Goal: Navigation & Orientation: Find specific page/section

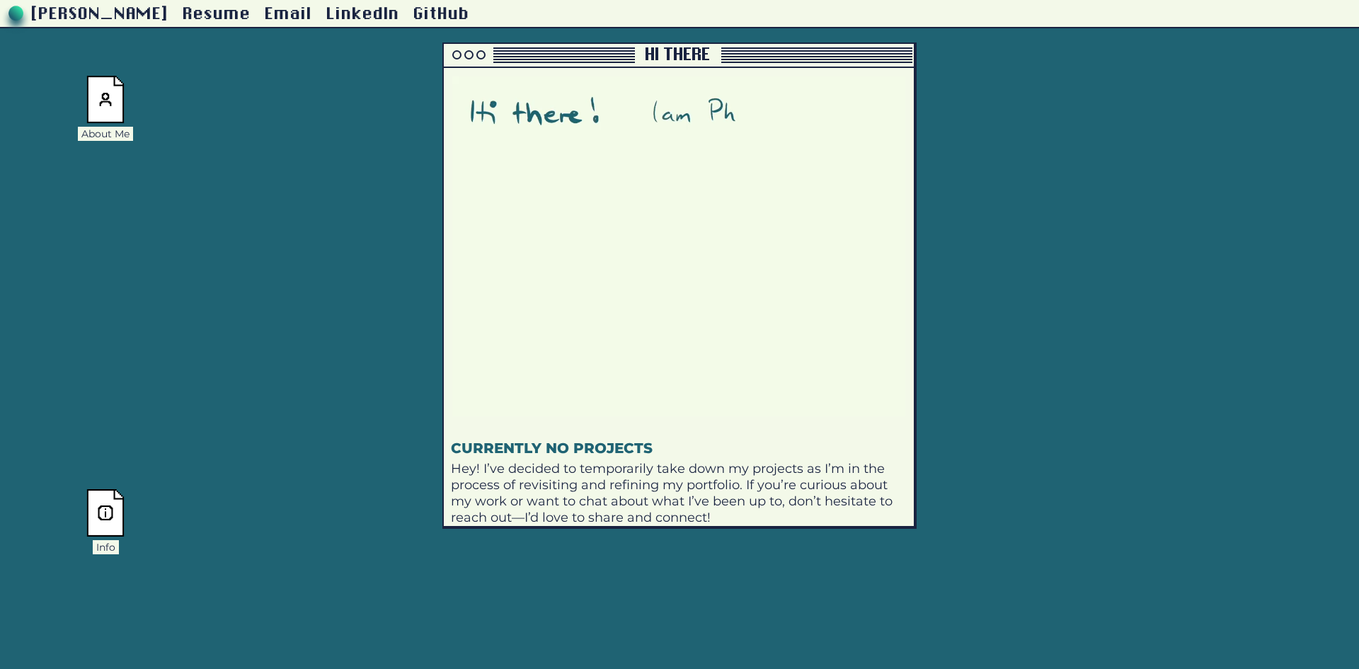
click at [98, 96] on img at bounding box center [105, 99] width 38 height 47
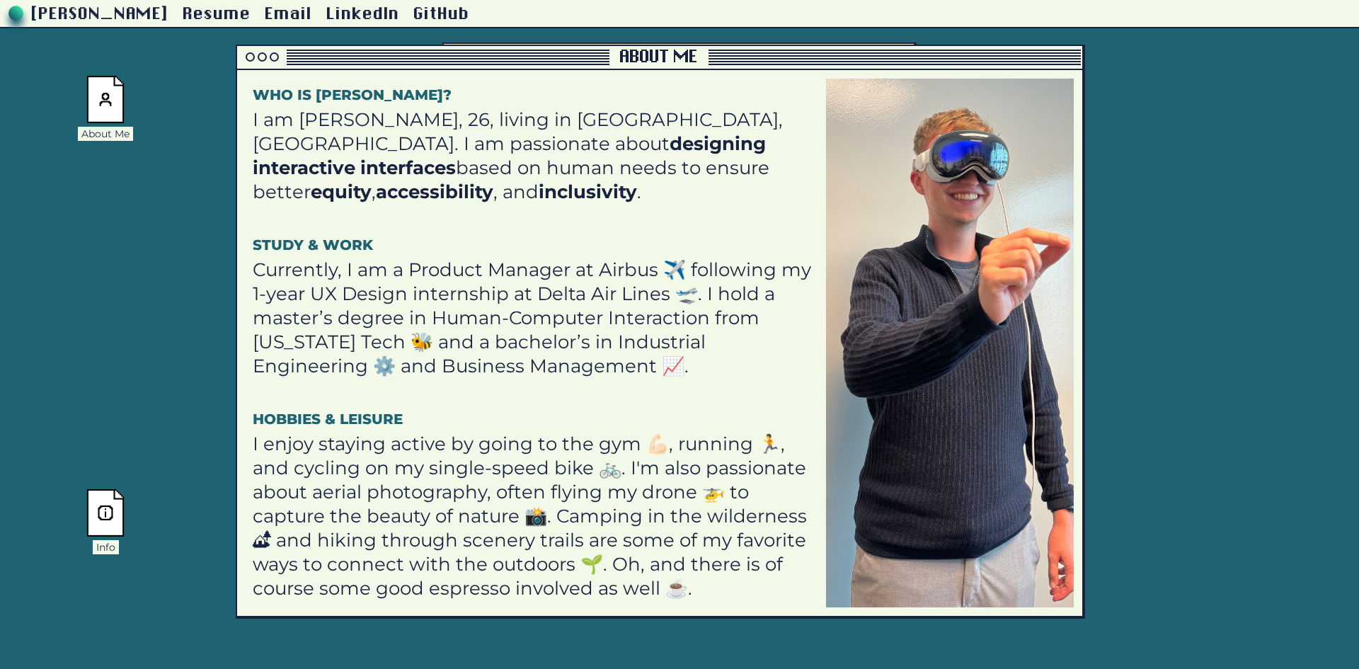
drag, startPoint x: 214, startPoint y: 73, endPoint x: 461, endPoint y: 54, distance: 248.4
click at [461, 61] on div at bounding box center [423, 61] width 372 height 1
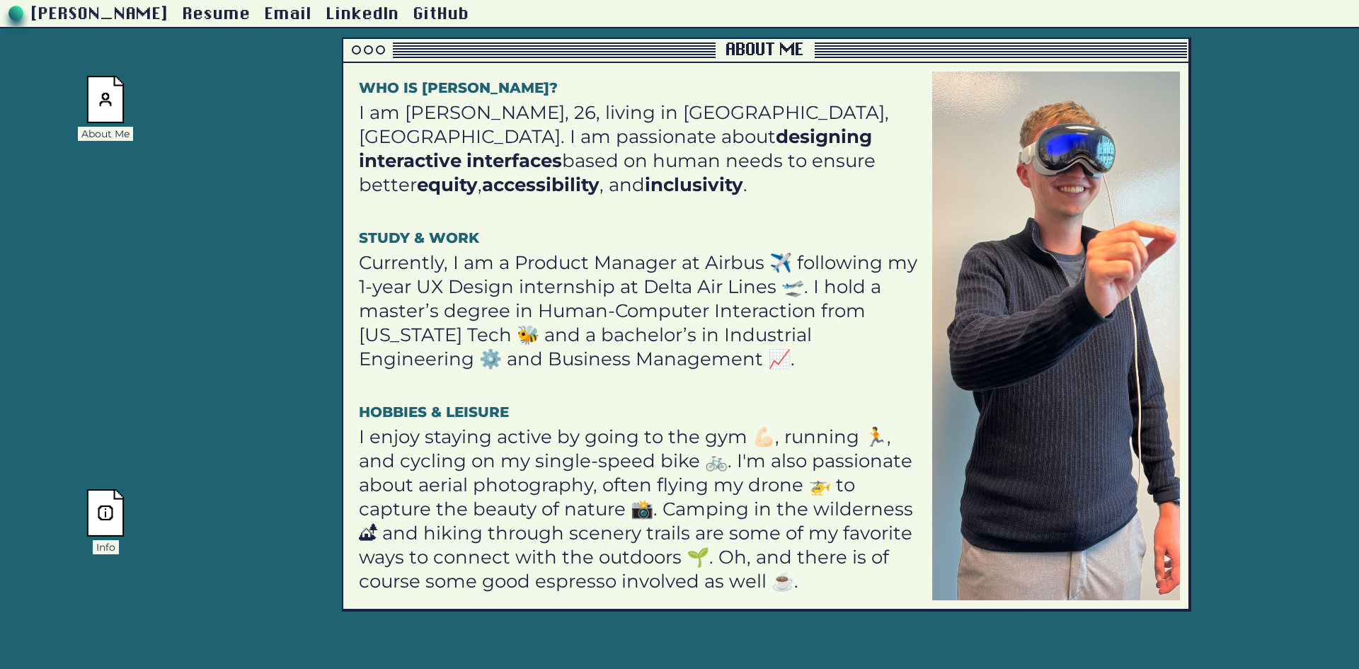
click at [369, 49] on div at bounding box center [368, 49] width 9 height 9
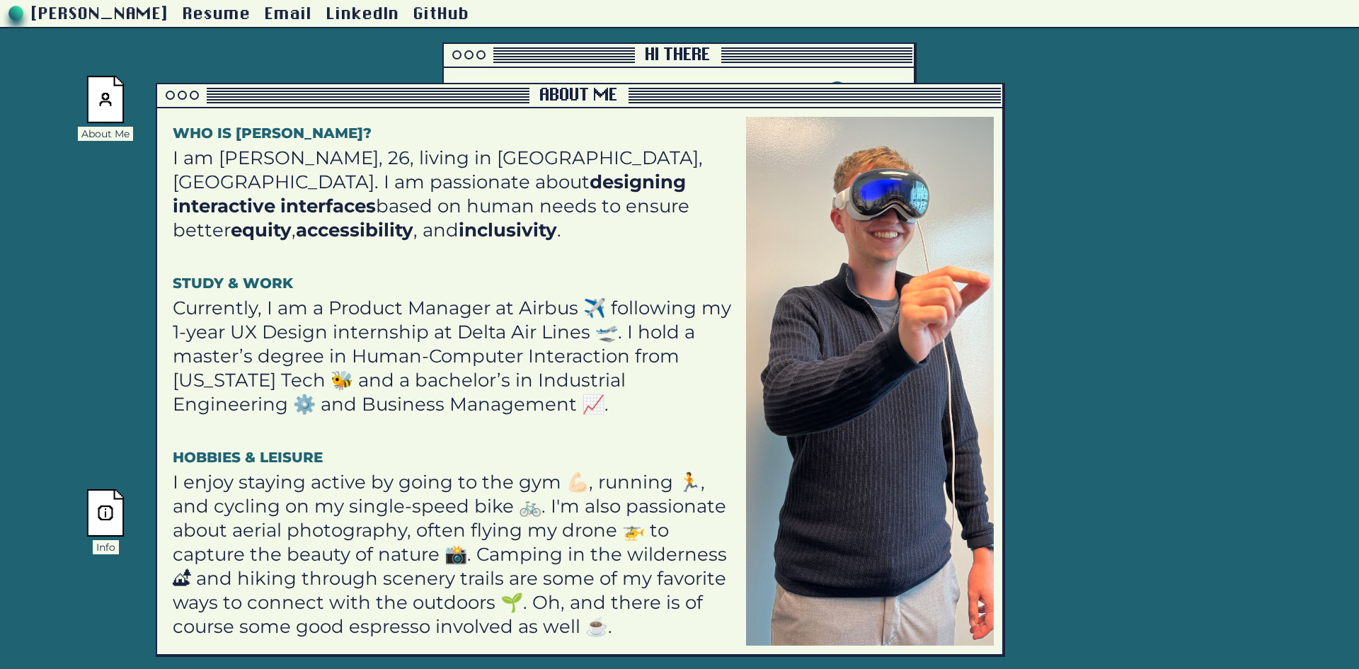
drag, startPoint x: 445, startPoint y: 50, endPoint x: 274, endPoint y: 69, distance: 172.2
click at [274, 88] on div at bounding box center [343, 96] width 372 height 16
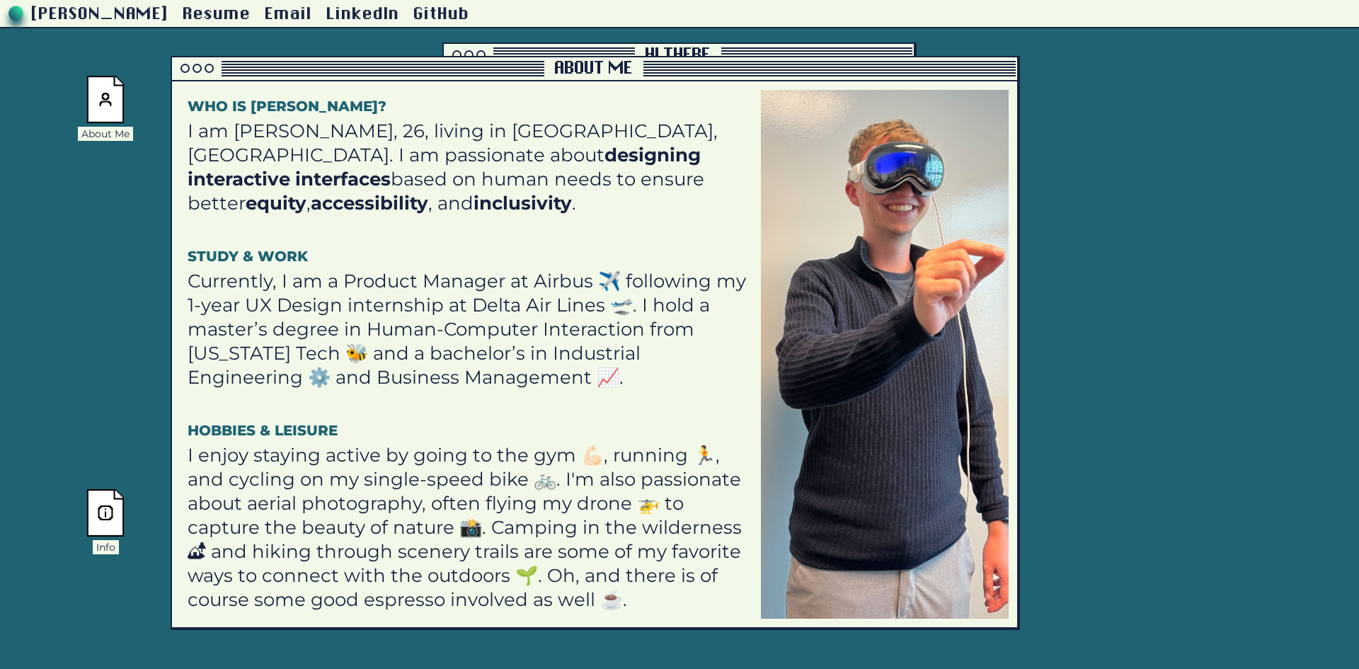
click at [180, 67] on div at bounding box center [197, 68] width 50 height 18
click at [212, 69] on div at bounding box center [209, 68] width 9 height 9
click at [207, 70] on div at bounding box center [209, 68] width 9 height 9
click at [194, 70] on div at bounding box center [196, 68] width 9 height 9
click at [183, 69] on div at bounding box center [184, 68] width 9 height 9
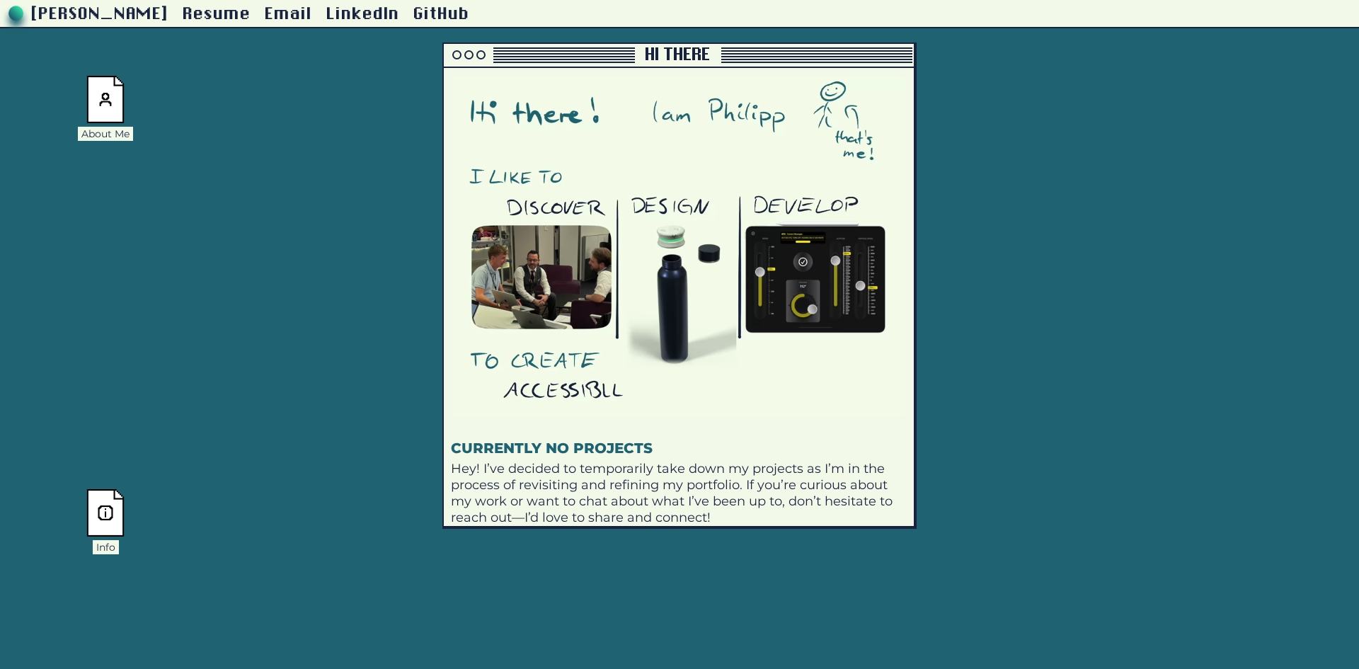
click at [93, 505] on img at bounding box center [105, 512] width 38 height 47
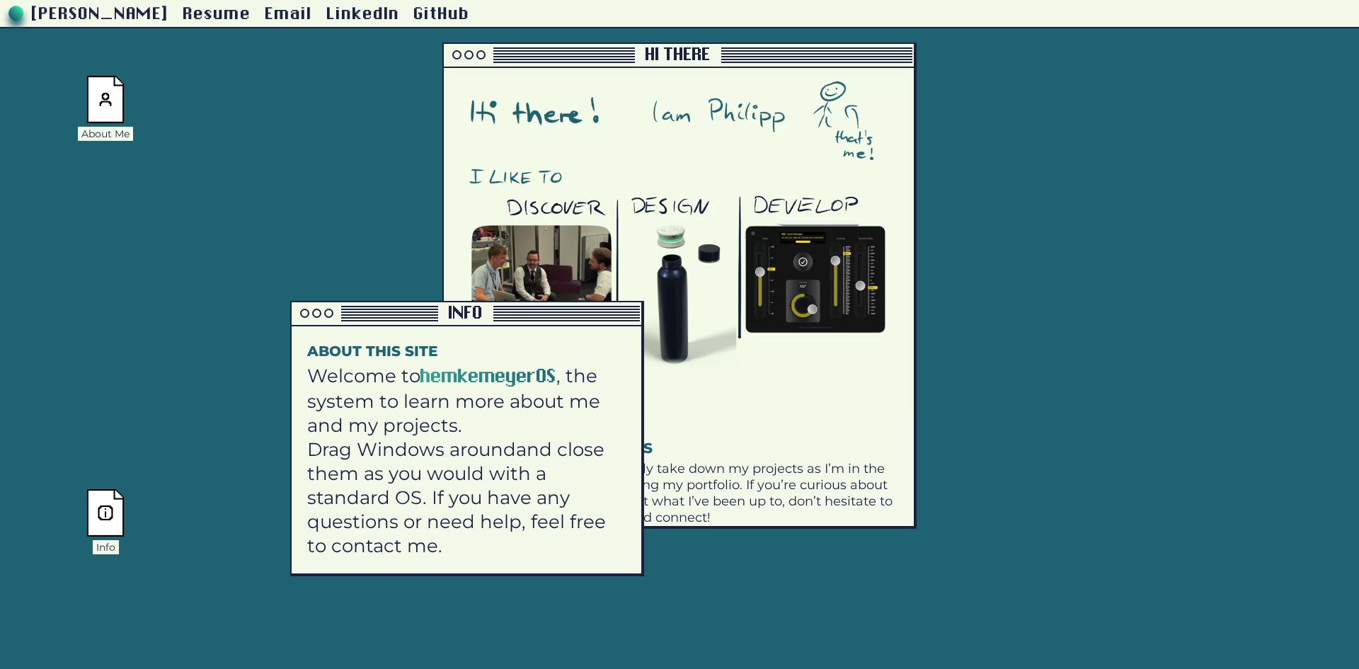
drag, startPoint x: 251, startPoint y: 364, endPoint x: 452, endPoint y: 301, distance: 211.3
click at [438, 306] on div at bounding box center [365, 314] width 146 height 16
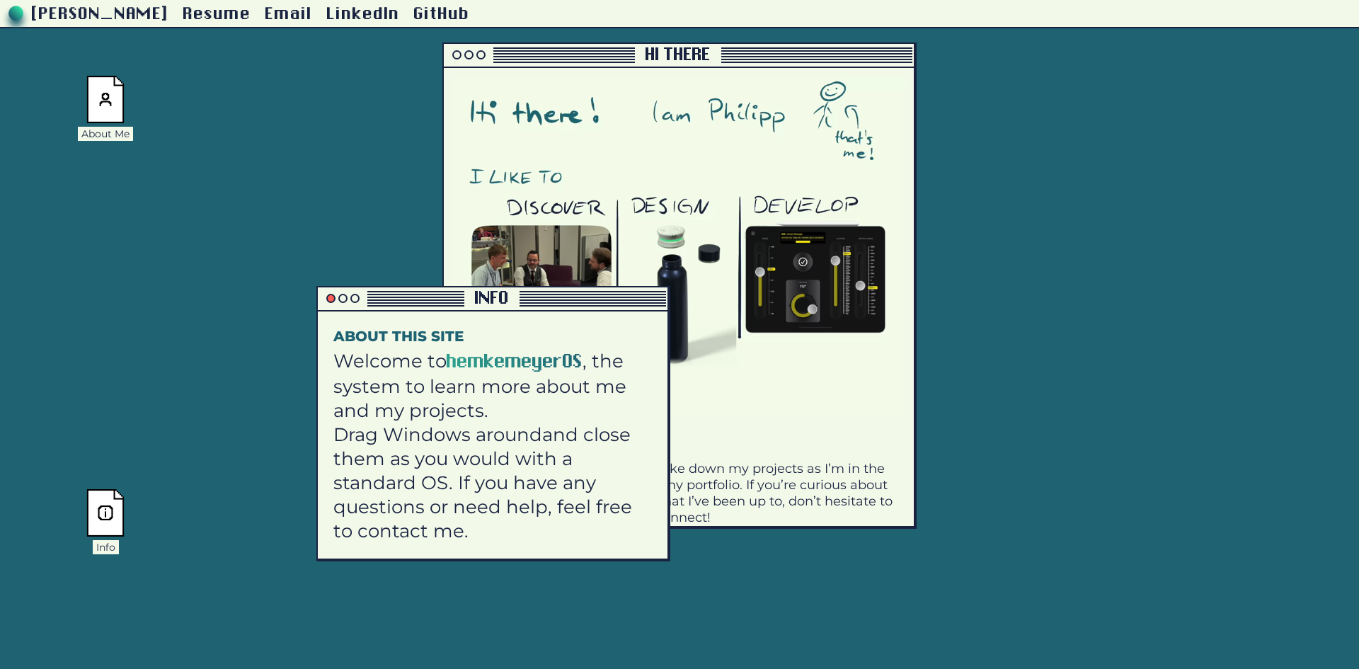
click at [331, 300] on div at bounding box center [330, 298] width 9 height 9
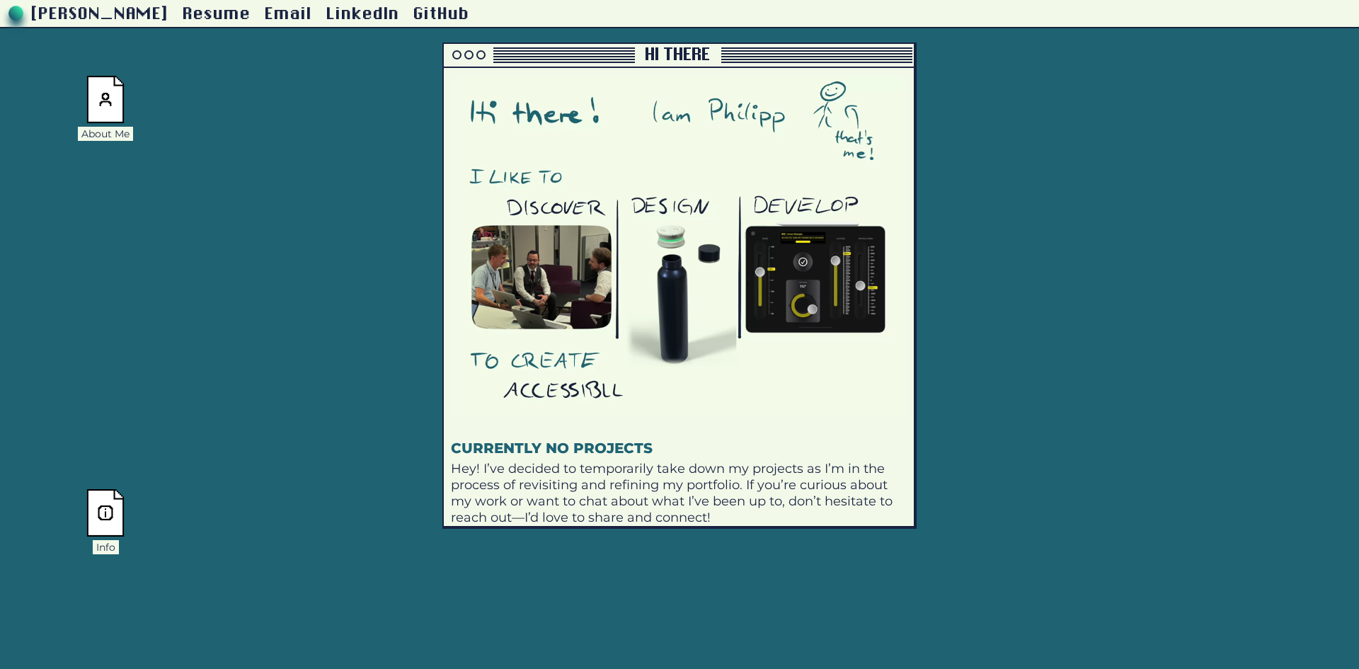
click at [251, 18] on link "Resume" at bounding box center [217, 15] width 68 height 18
click at [846, 109] on video at bounding box center [678, 246] width 453 height 340
drag, startPoint x: 825, startPoint y: 118, endPoint x: 720, endPoint y: 127, distance: 105.8
click at [720, 127] on video at bounding box center [678, 246] width 453 height 340
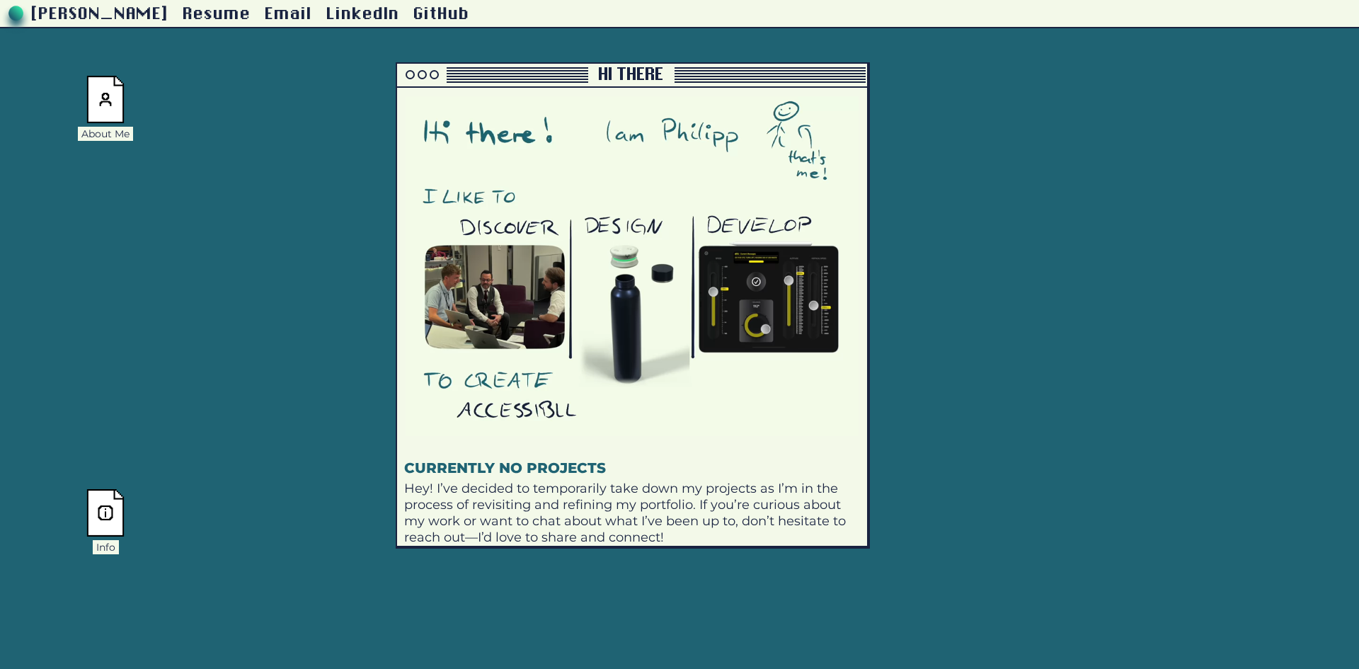
drag, startPoint x: 703, startPoint y: 126, endPoint x: 1020, endPoint y: 184, distance: 322.3
click at [858, 184] on video at bounding box center [631, 266] width 453 height 340
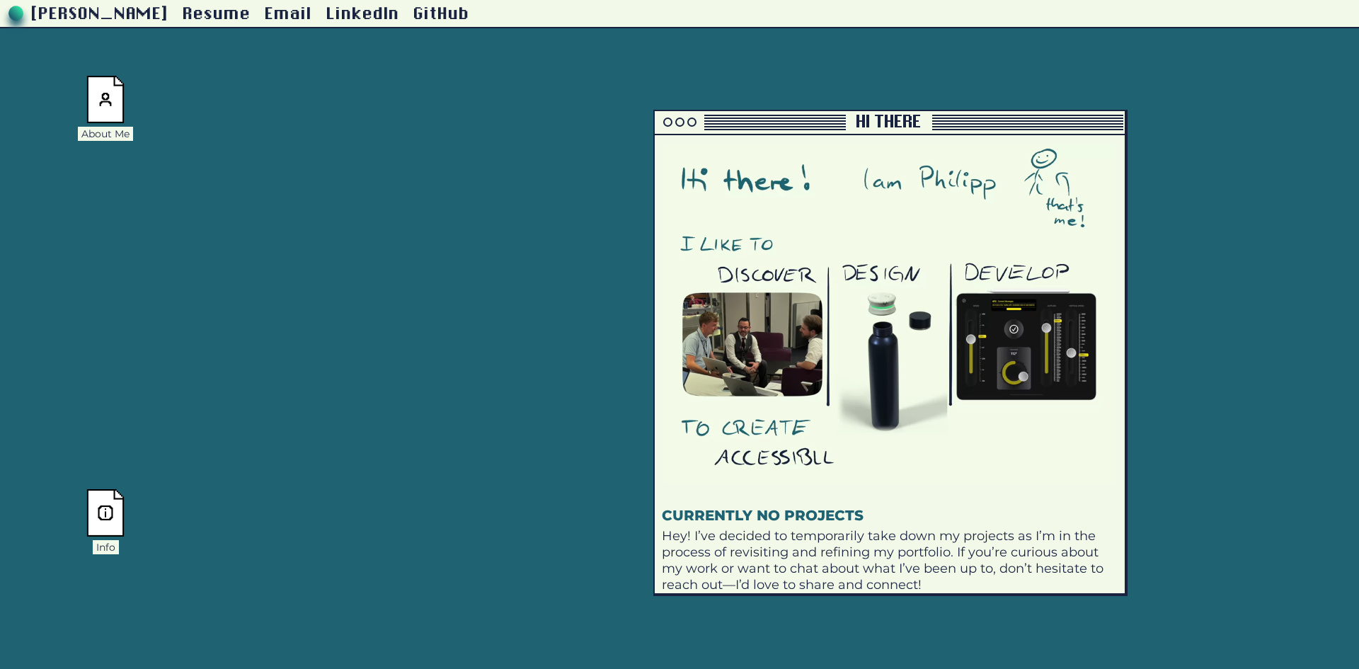
drag, startPoint x: 977, startPoint y: 175, endPoint x: 866, endPoint y: 127, distance: 120.8
click at [866, 144] on video at bounding box center [889, 314] width 453 height 340
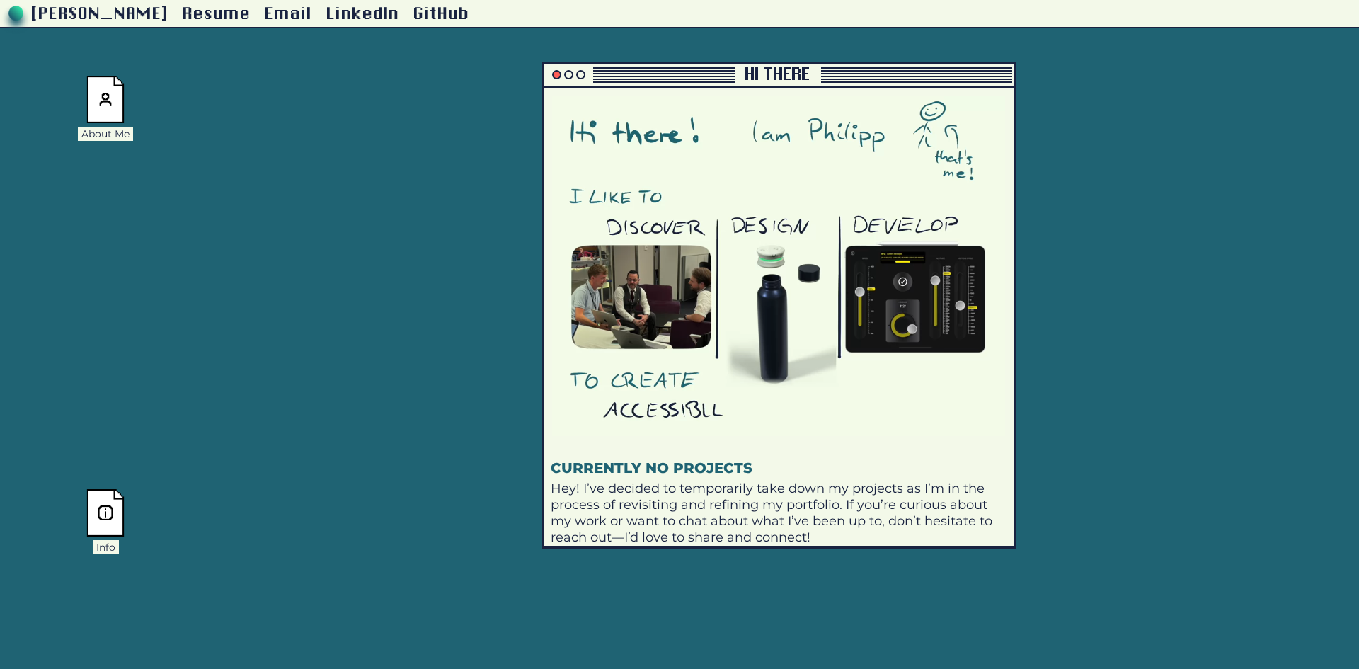
click at [556, 74] on div at bounding box center [556, 74] width 9 height 9
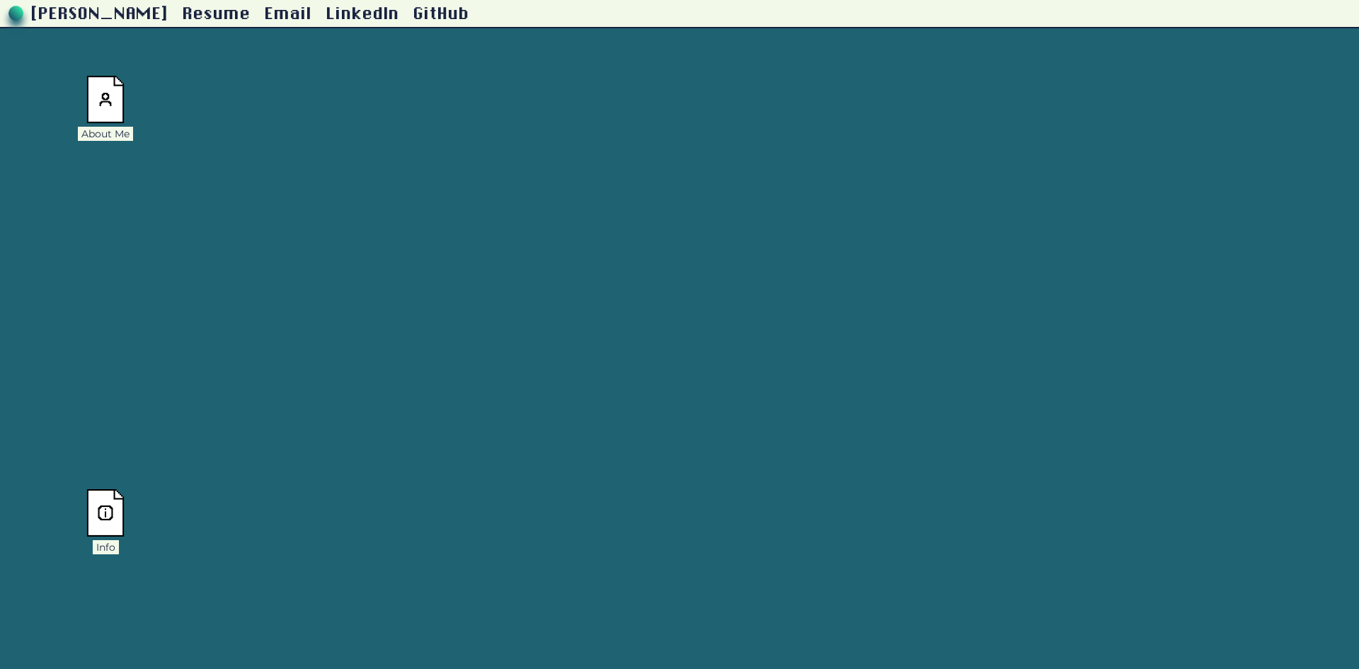
click at [110, 100] on img at bounding box center [105, 99] width 38 height 47
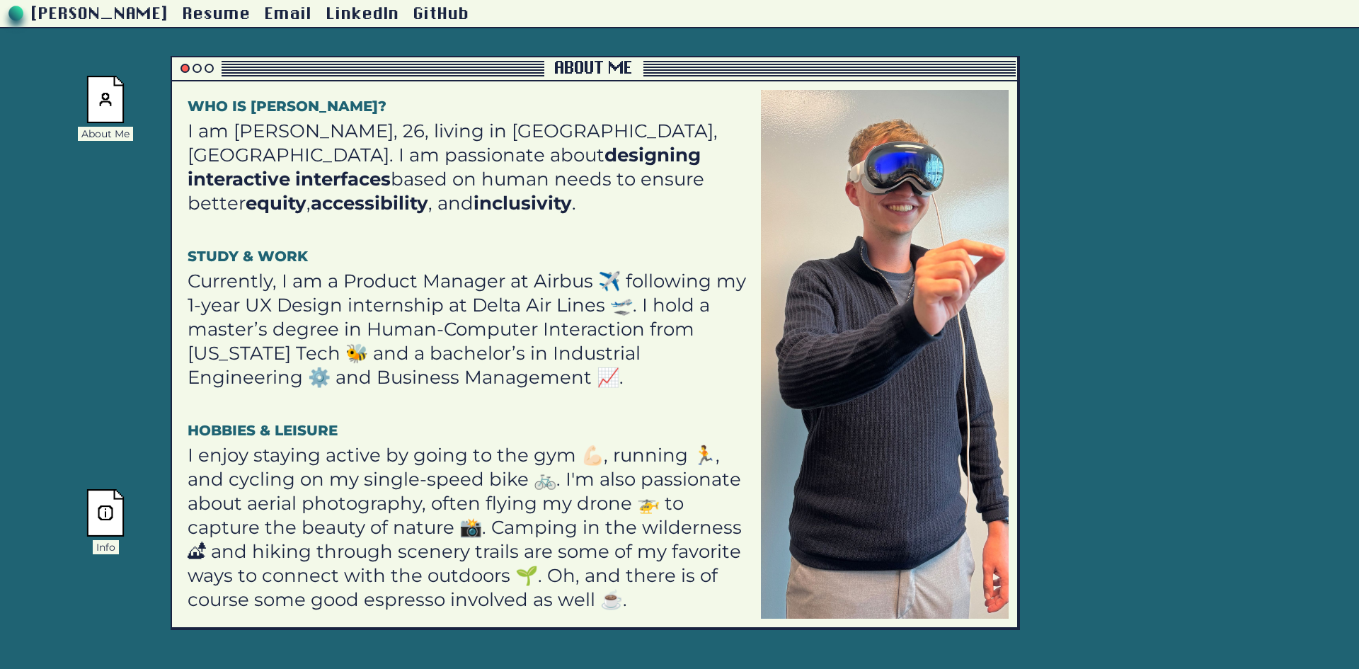
click at [184, 66] on div at bounding box center [184, 68] width 9 height 9
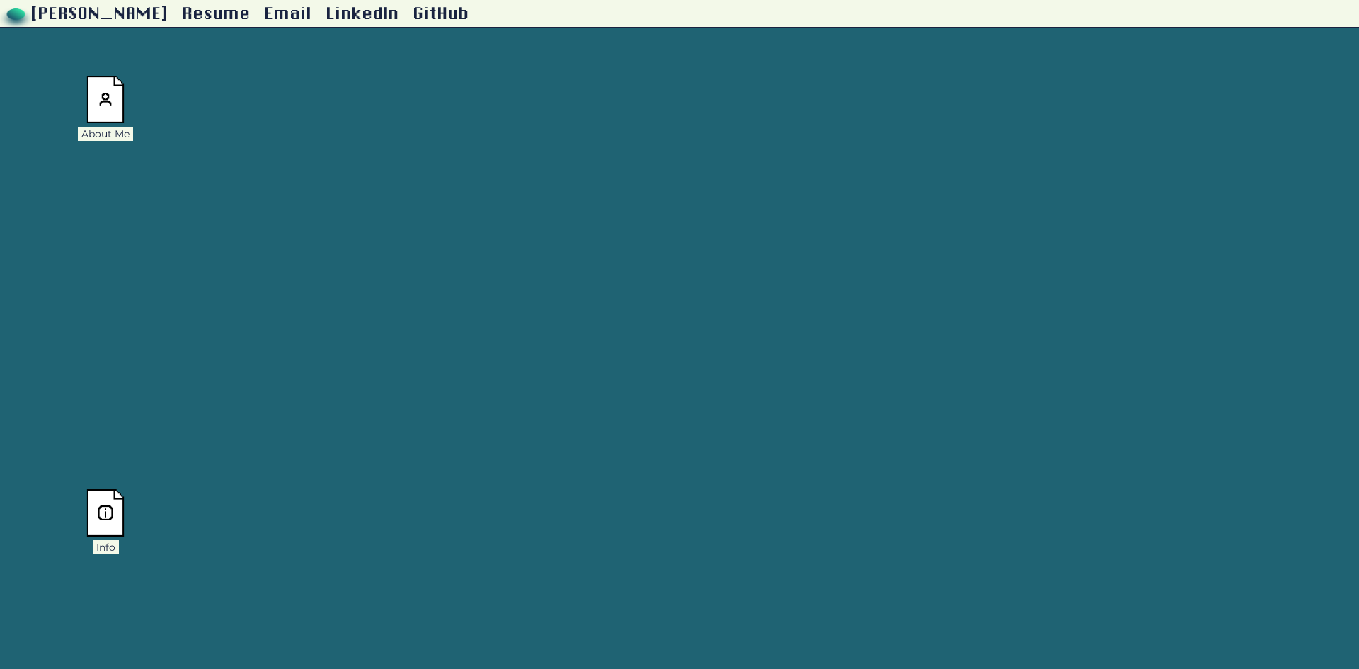
drag, startPoint x: 25, startPoint y: 35, endPoint x: 26, endPoint y: 18, distance: 17.0
click at [26, 34] on link at bounding box center [16, 14] width 32 height 44
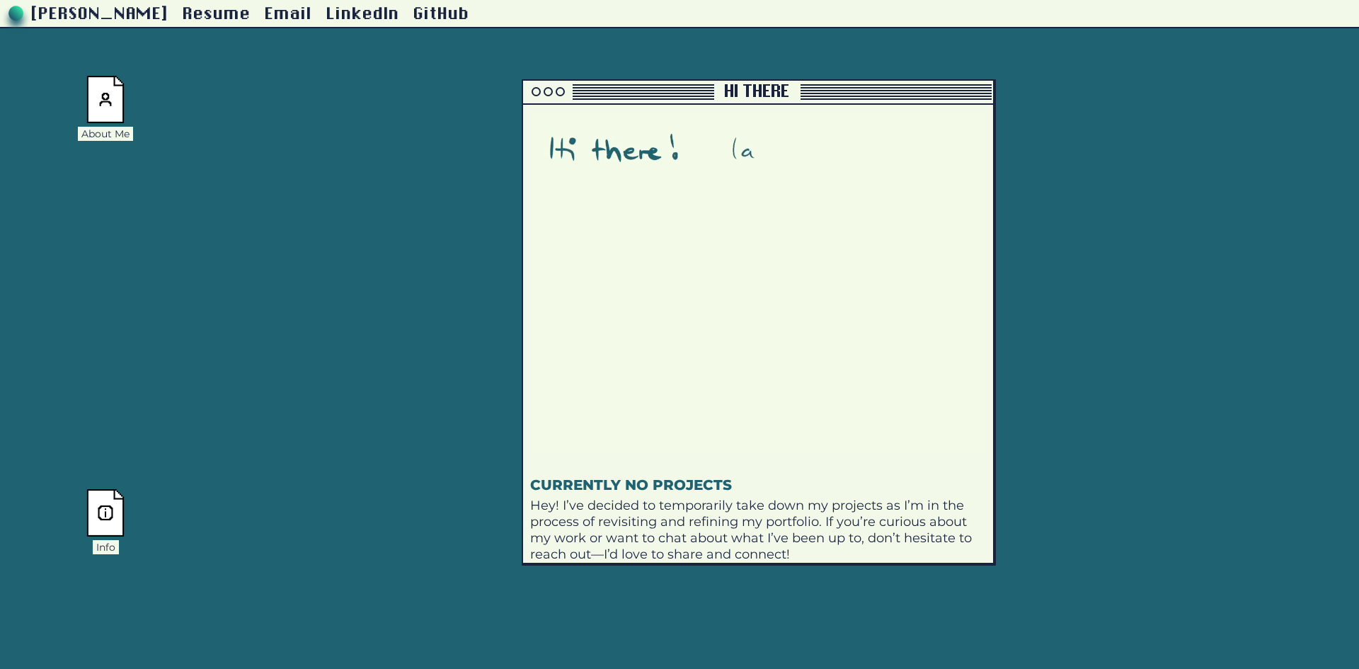
drag, startPoint x: 553, startPoint y: 128, endPoint x: 633, endPoint y: 165, distance: 88.0
click at [633, 165] on video at bounding box center [757, 283] width 453 height 340
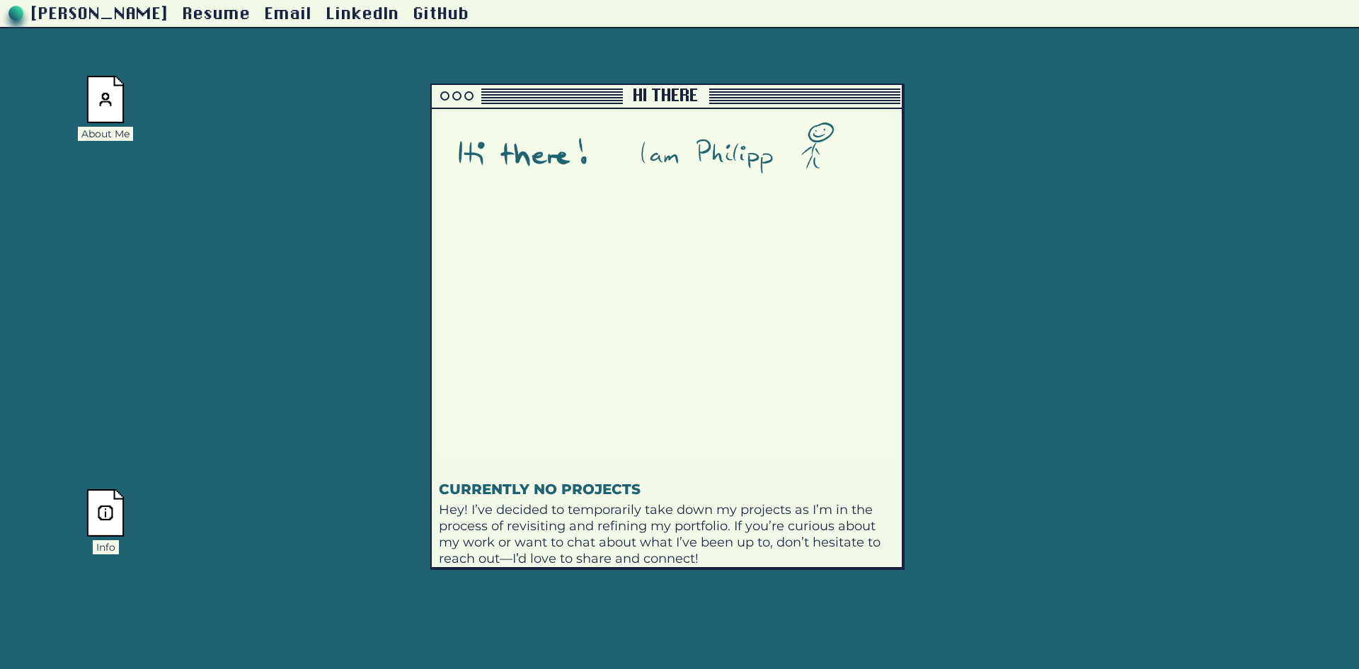
drag, startPoint x: 727, startPoint y: 214, endPoint x: 635, endPoint y: 218, distance: 92.1
click at [635, 218] on video at bounding box center [666, 287] width 453 height 340
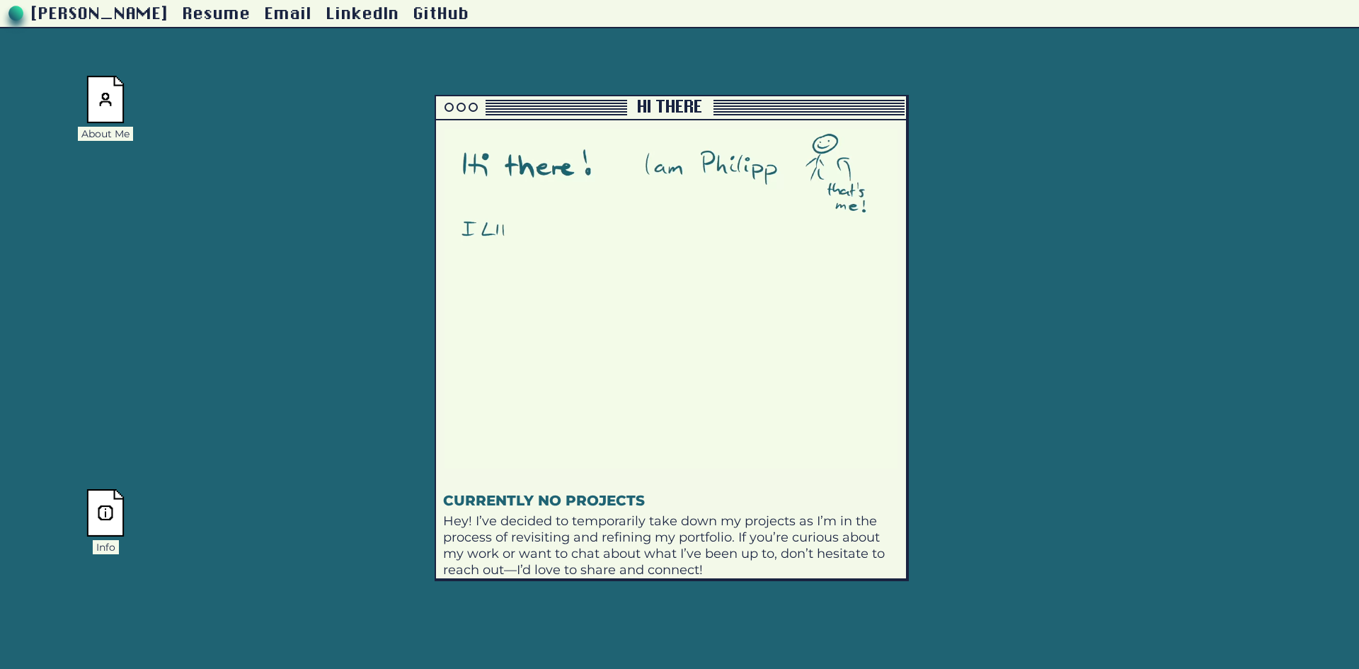
drag, startPoint x: 641, startPoint y: 271, endPoint x: 690, endPoint y: 306, distance: 60.3
click at [690, 306] on video at bounding box center [670, 299] width 453 height 340
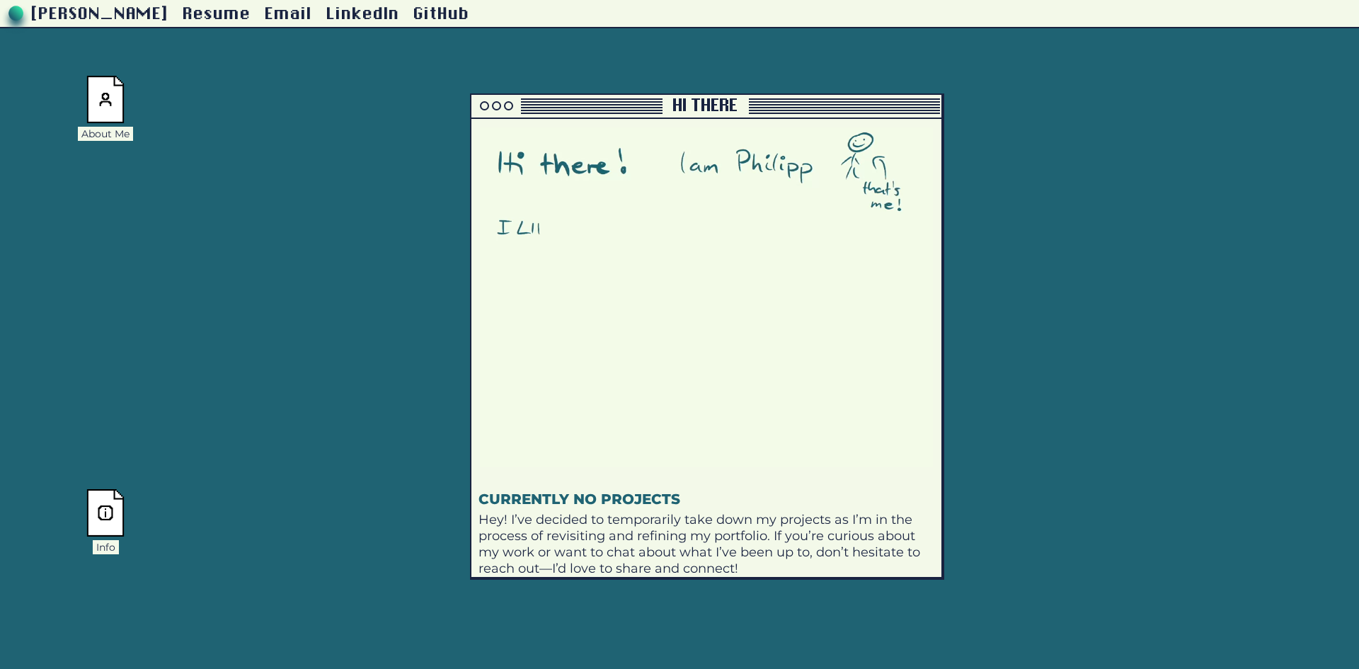
drag, startPoint x: 690, startPoint y: 306, endPoint x: 666, endPoint y: 258, distance: 54.4
click at [666, 258] on video at bounding box center [706, 297] width 453 height 340
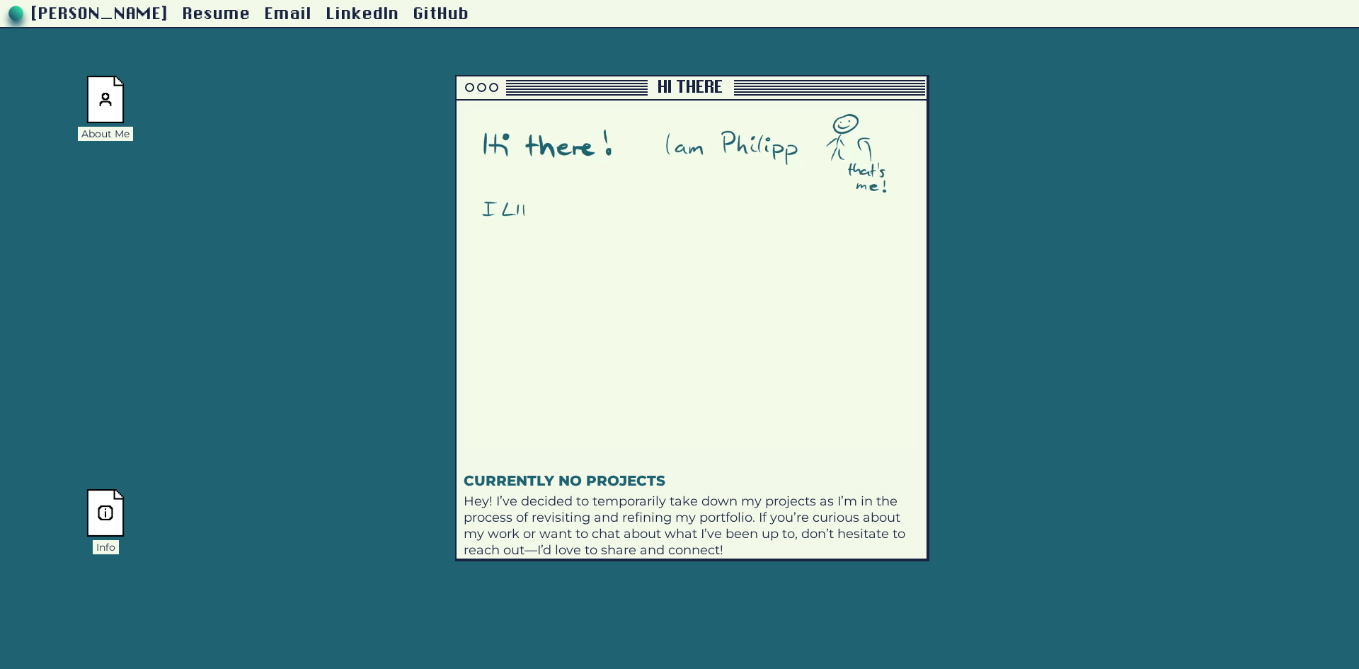
click at [666, 264] on video at bounding box center [691, 279] width 453 height 340
click at [839, 421] on div at bounding box center [691, 284] width 470 height 364
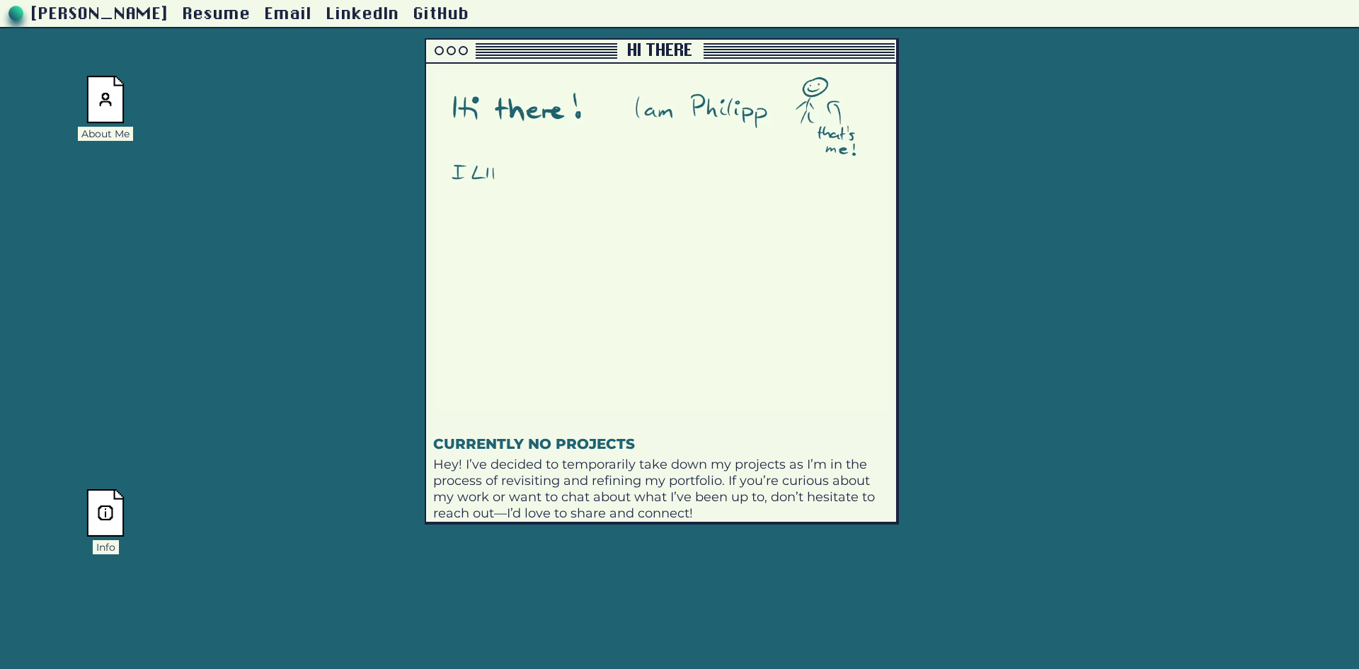
drag, startPoint x: 716, startPoint y: 319, endPoint x: 706, endPoint y: 375, distance: 56.9
click at [706, 375] on video at bounding box center [661, 242] width 453 height 340
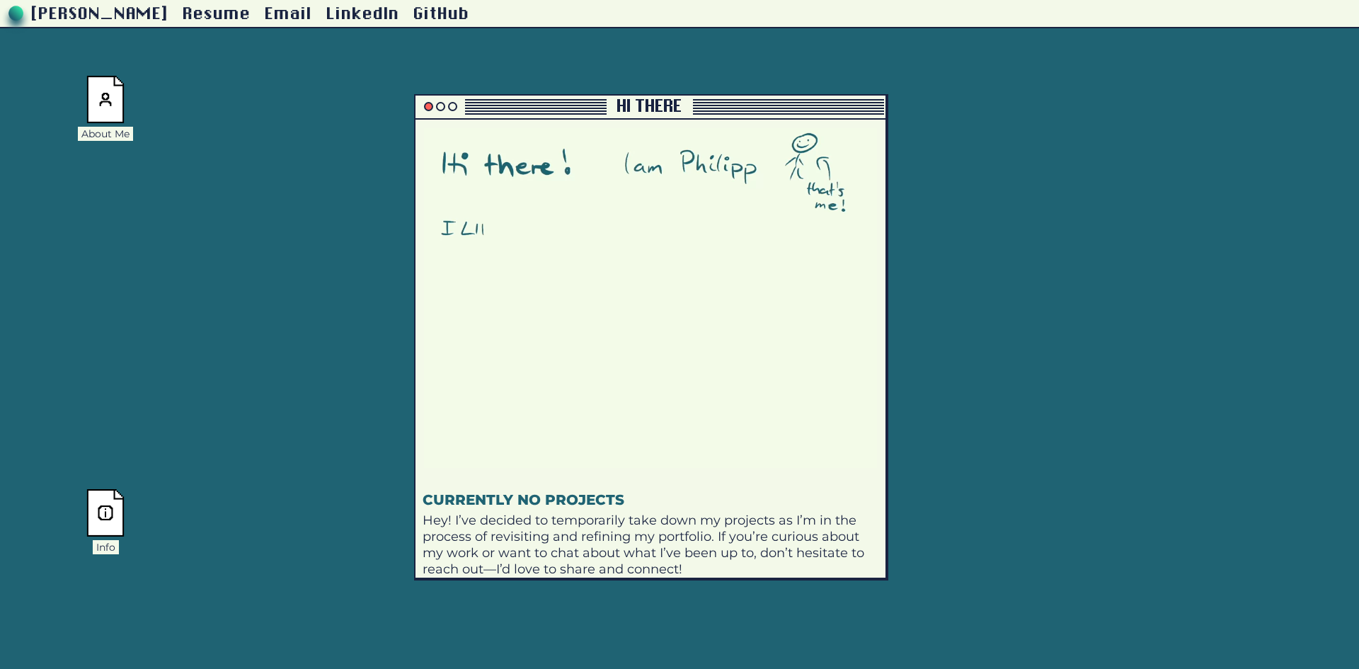
click at [431, 107] on div at bounding box center [428, 106] width 9 height 9
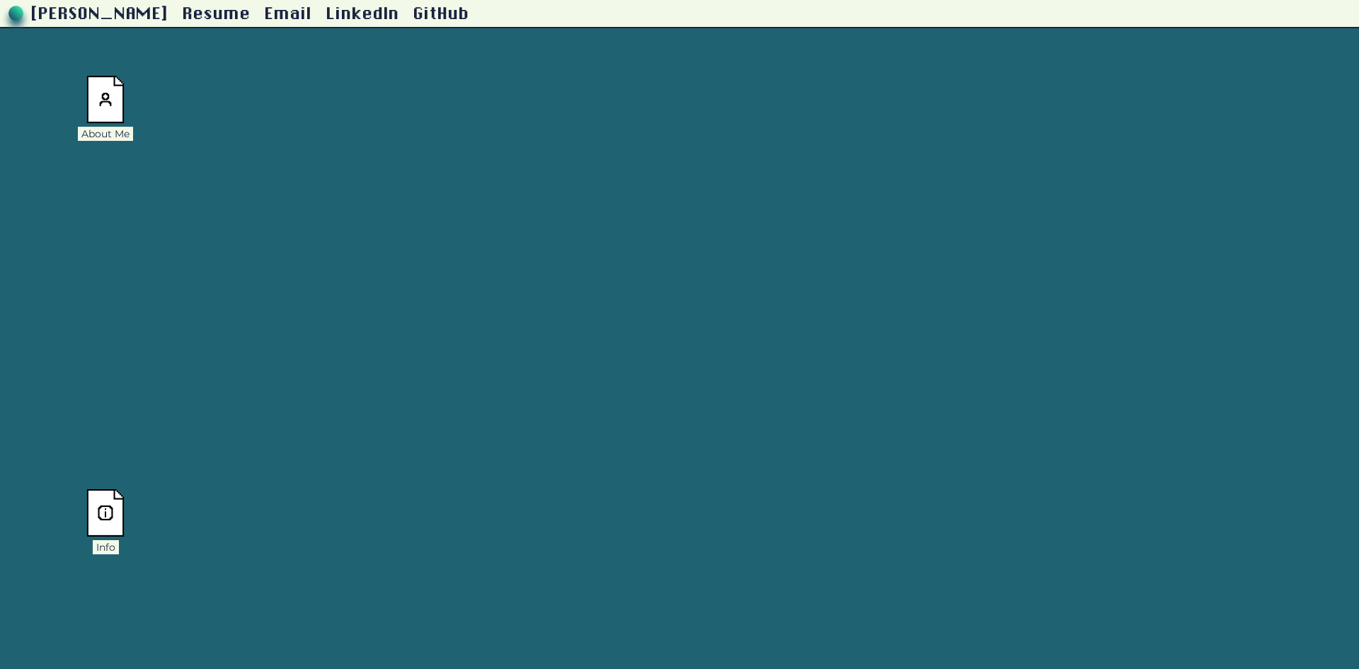
click at [103, 506] on img at bounding box center [105, 512] width 38 height 47
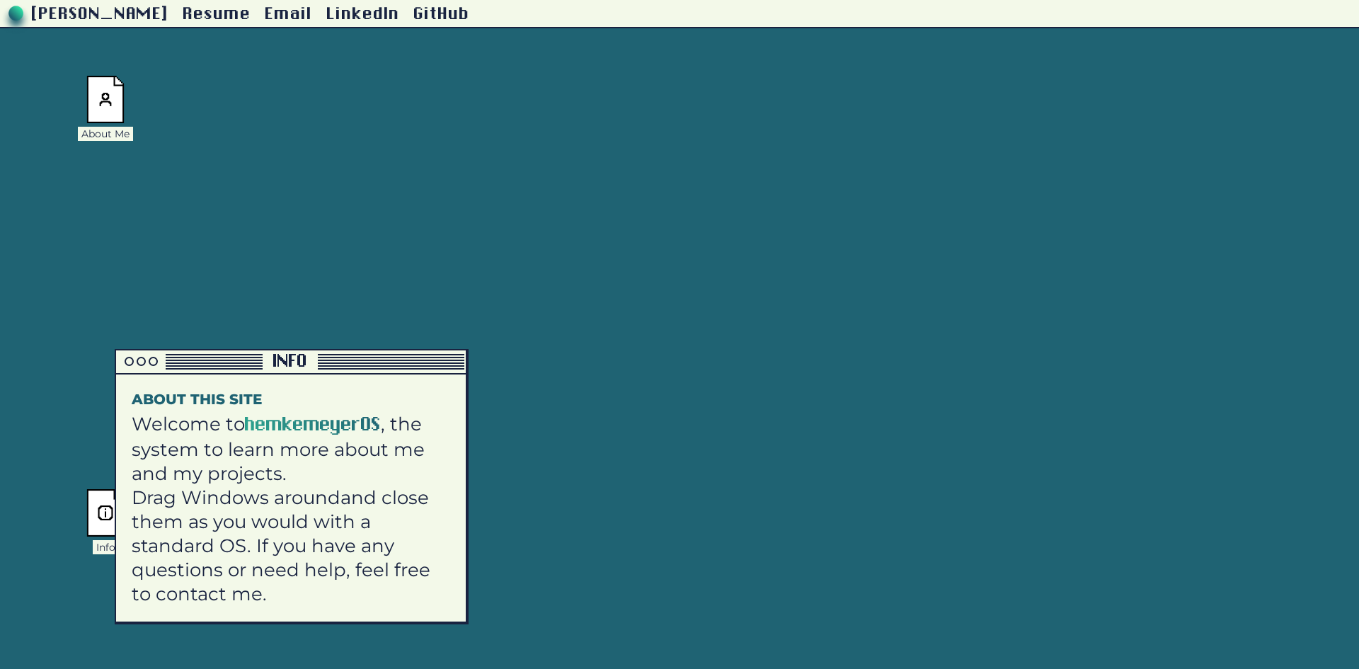
drag, startPoint x: 192, startPoint y: 516, endPoint x: 231, endPoint y: 508, distance: 39.7
click at [226, 516] on span "and close them as you would with a standard OS" at bounding box center [280, 521] width 297 height 71
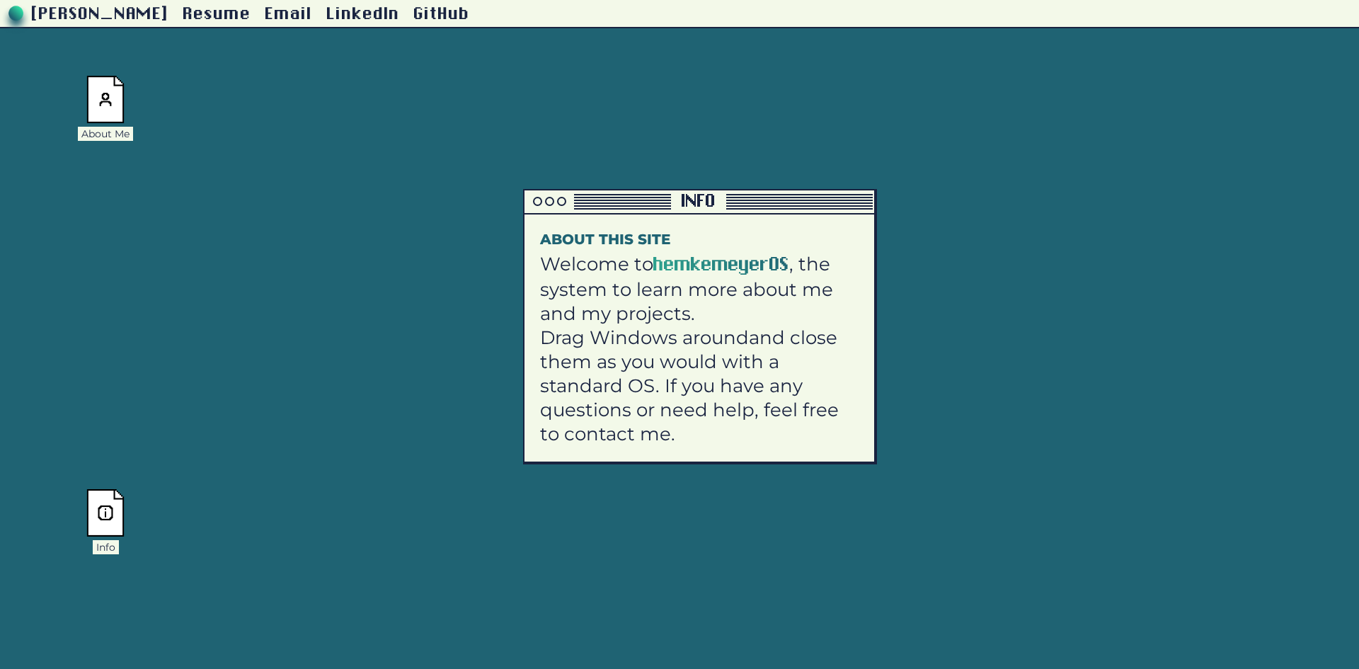
drag, startPoint x: 298, startPoint y: 358, endPoint x: 726, endPoint y: 130, distance: 485.3
click at [671, 194] on div at bounding box center [597, 202] width 146 height 16
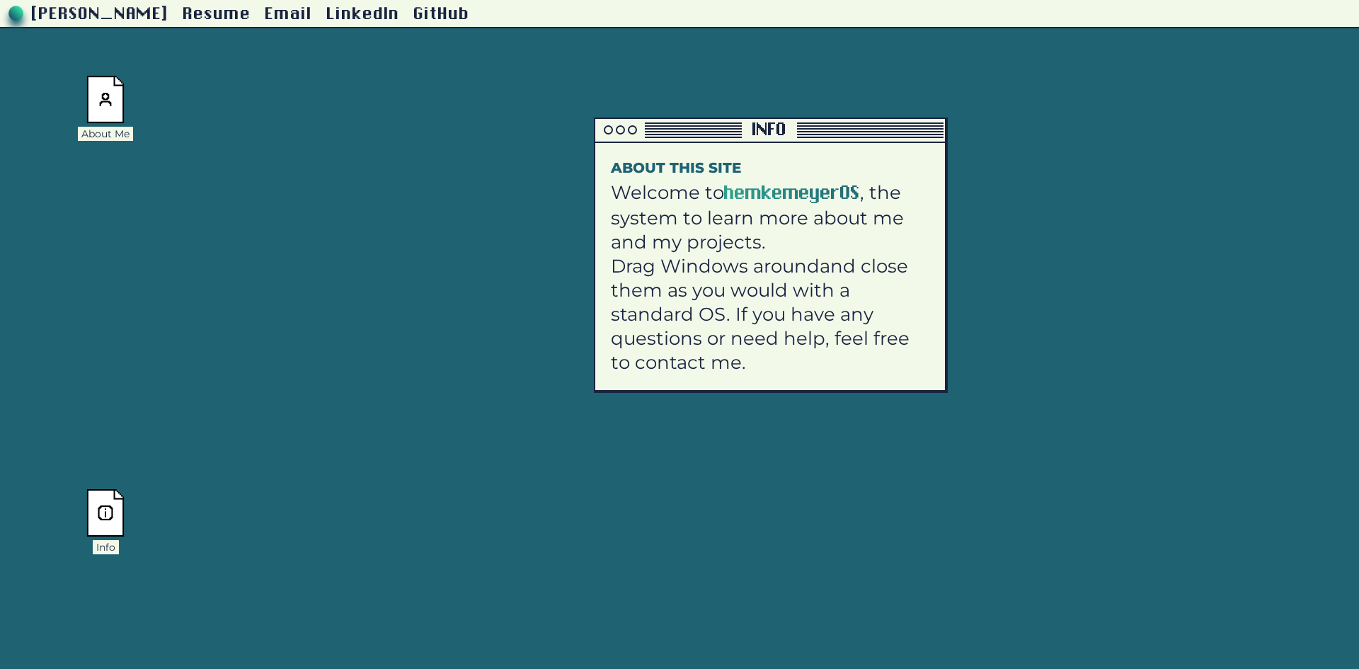
click at [122, 115] on img at bounding box center [105, 99] width 38 height 47
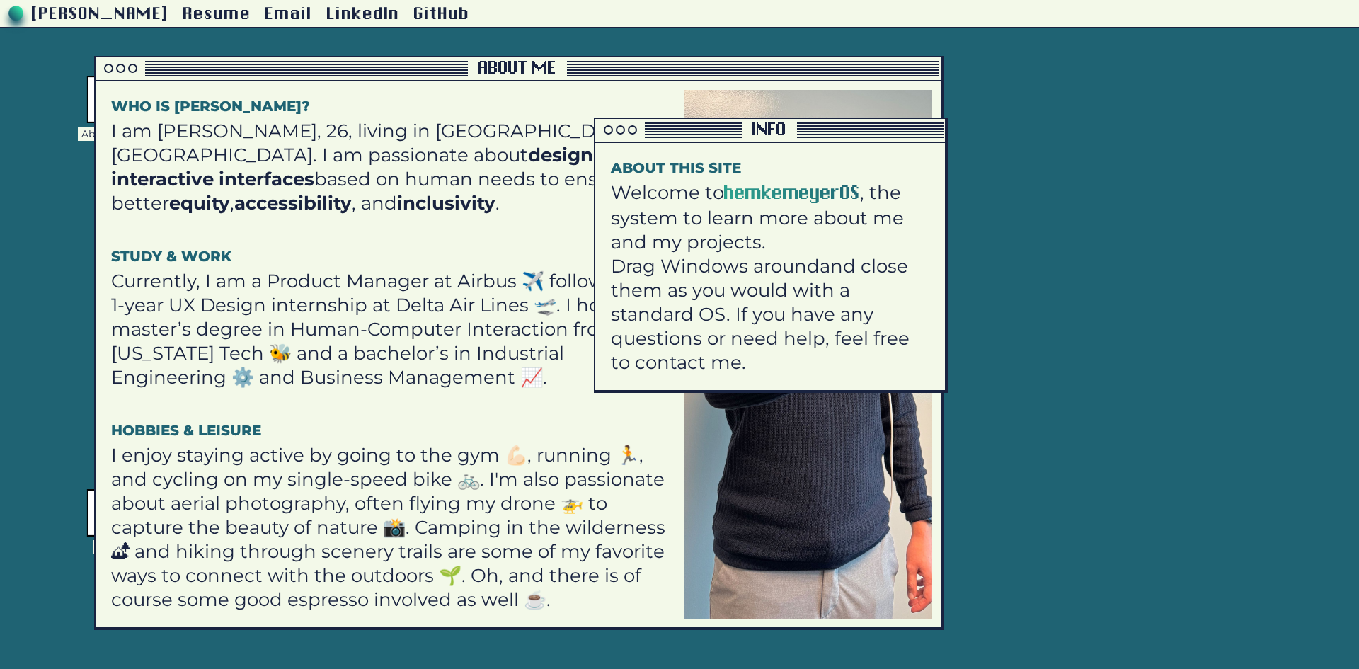
drag, startPoint x: 385, startPoint y: 66, endPoint x: 655, endPoint y: 71, distance: 269.7
click at [468, 69] on div at bounding box center [282, 69] width 372 height 16
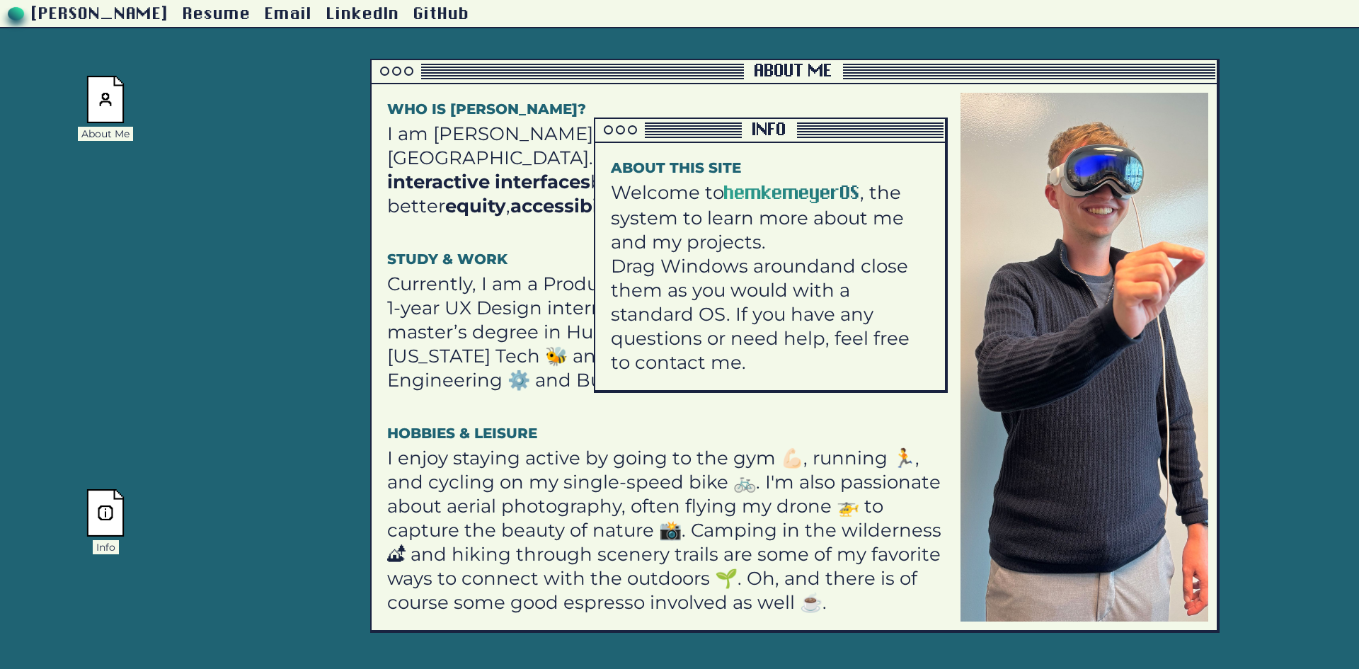
click at [12, 24] on img at bounding box center [15, 17] width 35 height 33
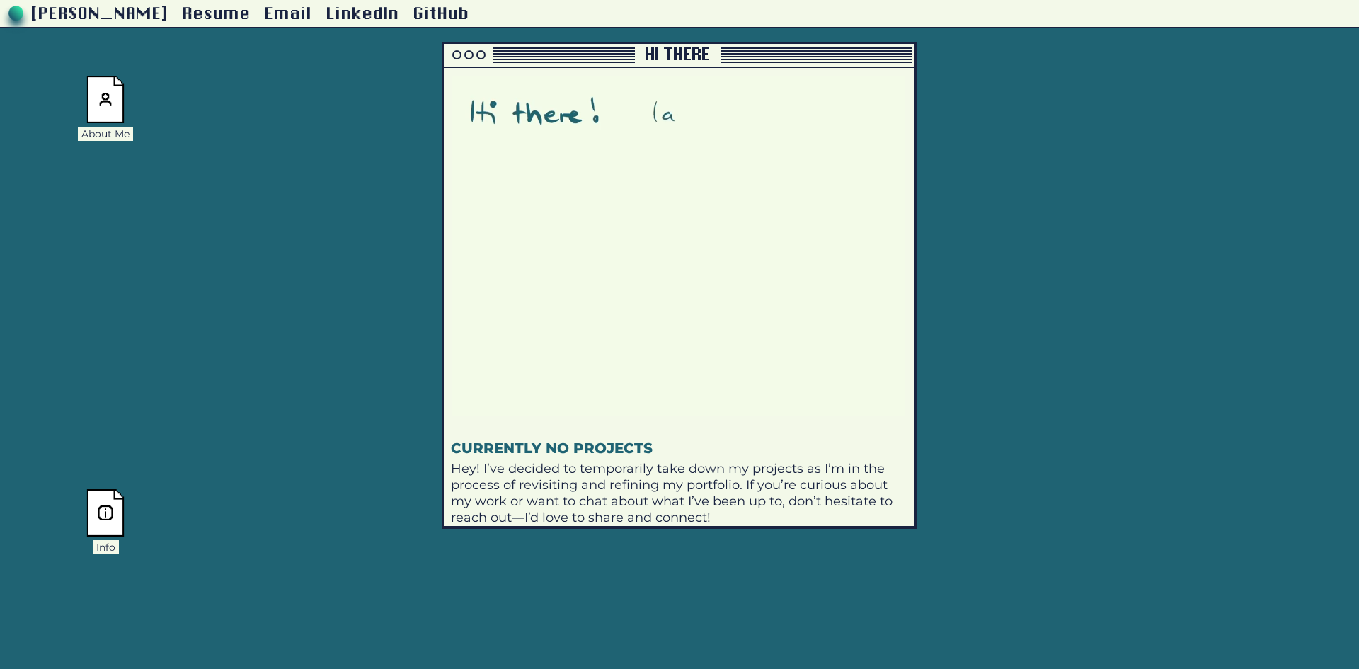
drag, startPoint x: 534, startPoint y: 36, endPoint x: 532, endPoint y: 49, distance: 12.9
click at [534, 40] on div "Philipp Hemkemeyer Resume Email LinkedIn GitHub About Me Info Project Archive H…" at bounding box center [679, 264] width 1359 height 529
drag, startPoint x: 679, startPoint y: 80, endPoint x: 779, endPoint y: 83, distance: 99.8
click at [635, 63] on div at bounding box center [539, 55] width 191 height 16
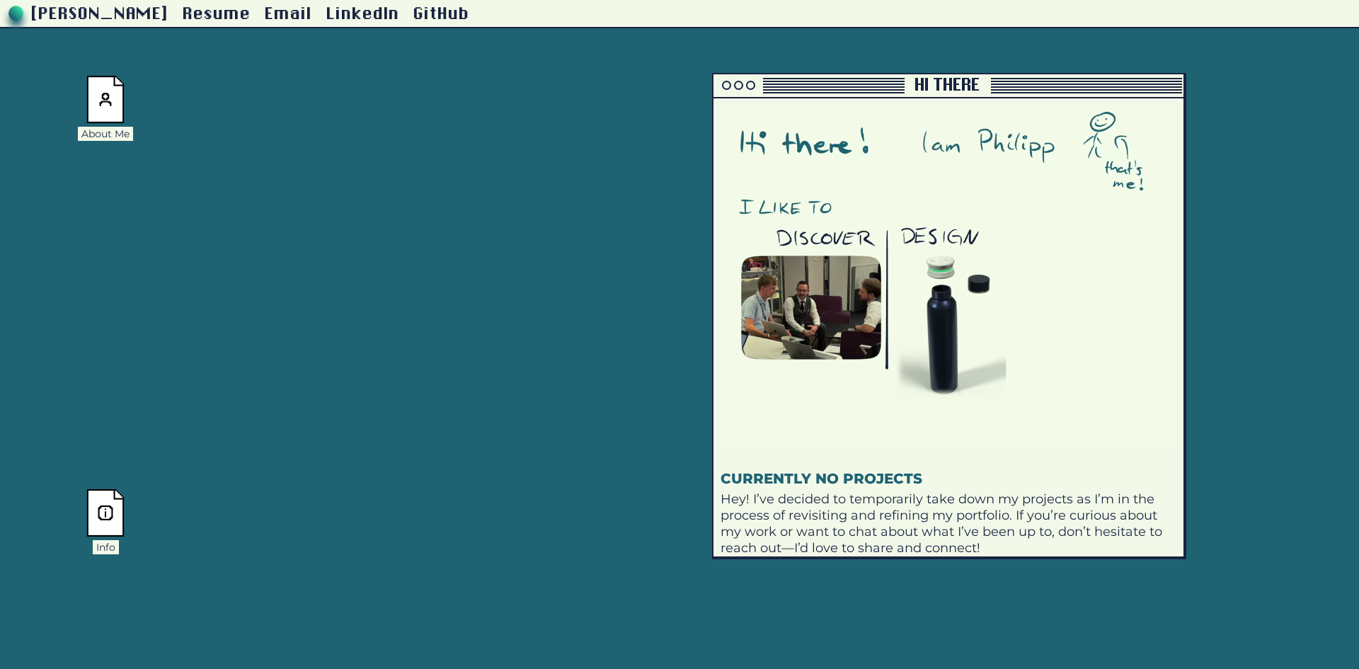
click at [83, 110] on div "About Me" at bounding box center [105, 108] width 57 height 65
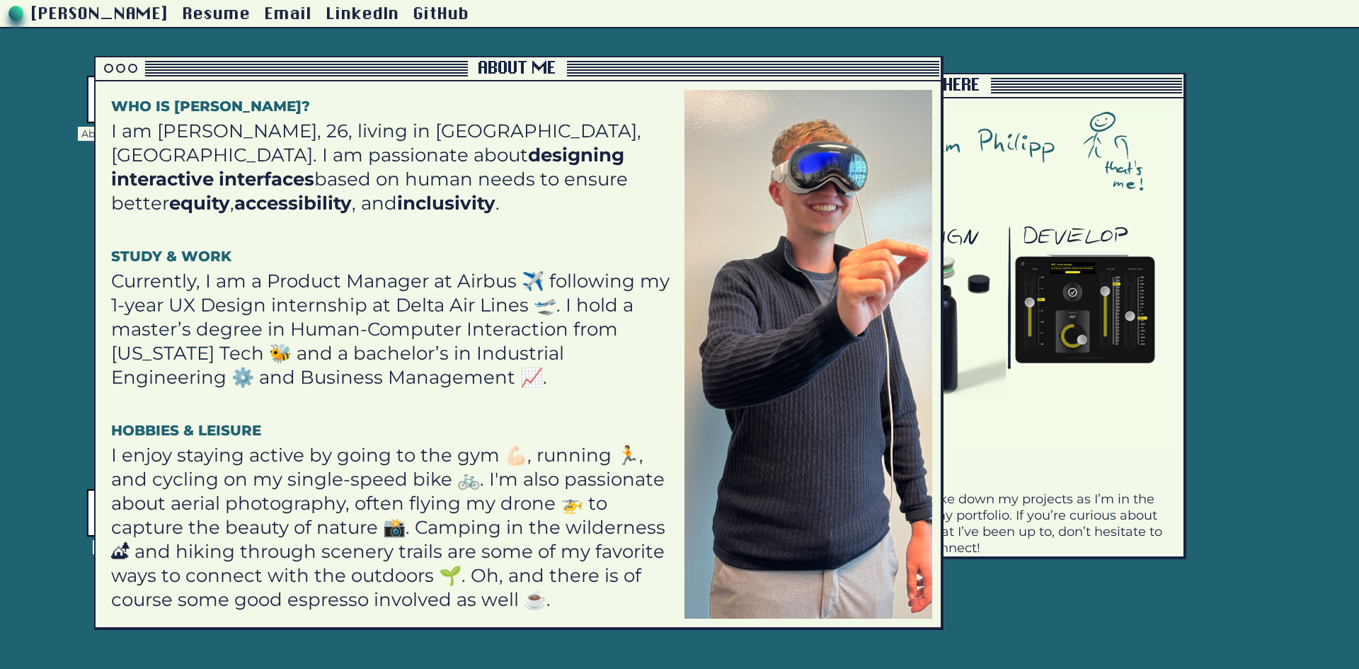
click at [81, 534] on div "Info" at bounding box center [105, 521] width 57 height 65
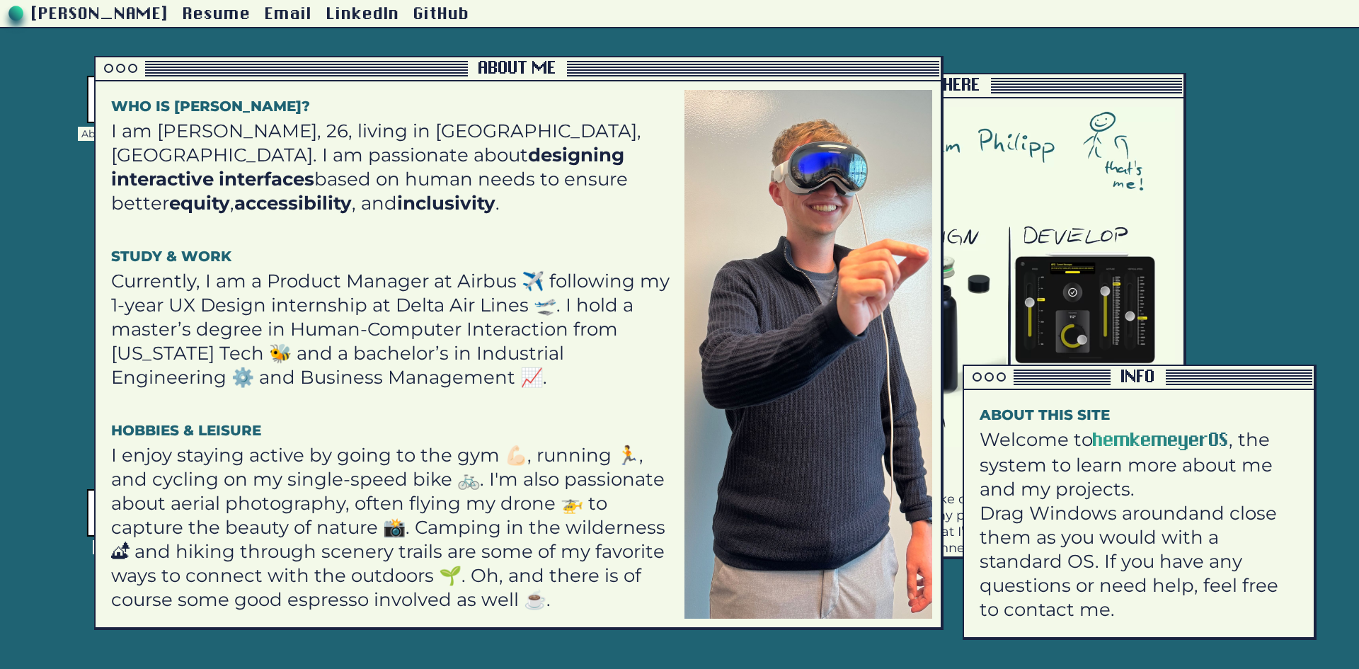
drag, startPoint x: 361, startPoint y: 369, endPoint x: 1142, endPoint y: 150, distance: 811.5
click at [1205, 384] on div "Info" at bounding box center [1139, 378] width 350 height 24
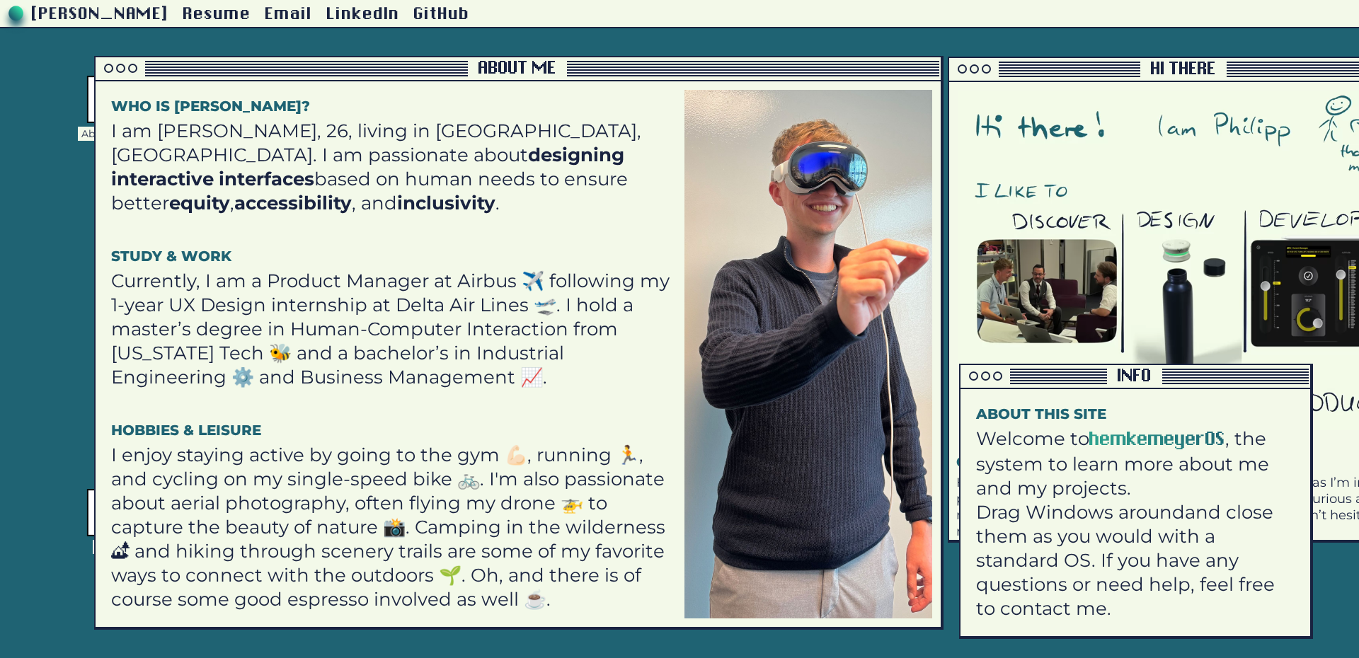
drag, startPoint x: 1019, startPoint y: 86, endPoint x: 1255, endPoint y: 70, distance: 236.2
click at [1255, 70] on div at bounding box center [1321, 70] width 191 height 1
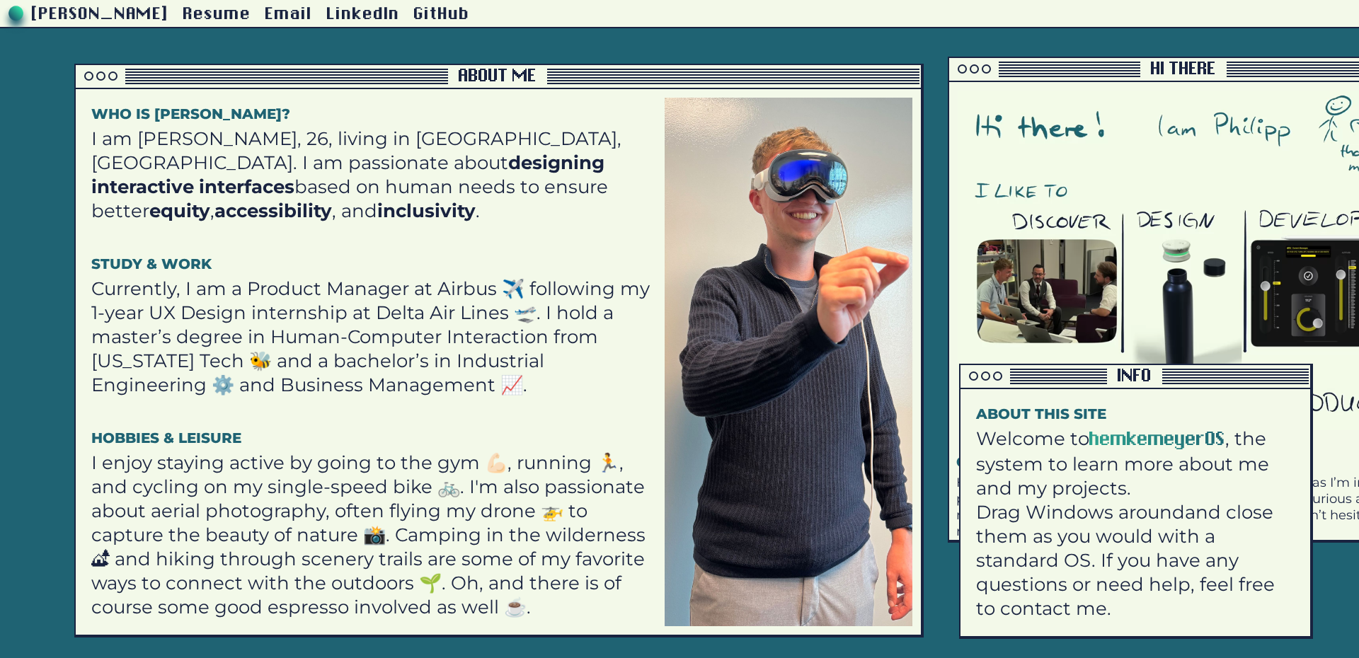
drag, startPoint x: 788, startPoint y: 159, endPoint x: 769, endPoint y: 167, distance: 21.3
click at [769, 167] on img at bounding box center [789, 362] width 248 height 529
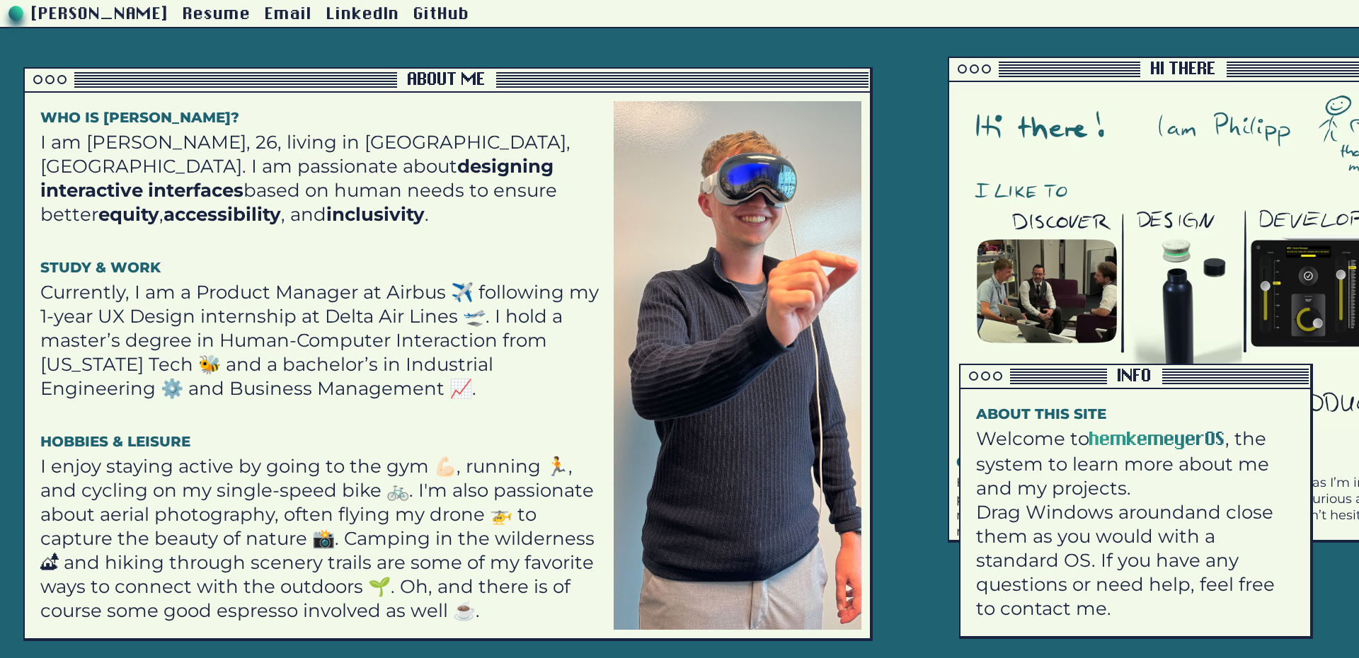
drag, startPoint x: 769, startPoint y: 167, endPoint x: 718, endPoint y: 171, distance: 51.1
click at [718, 171] on img at bounding box center [738, 365] width 248 height 529
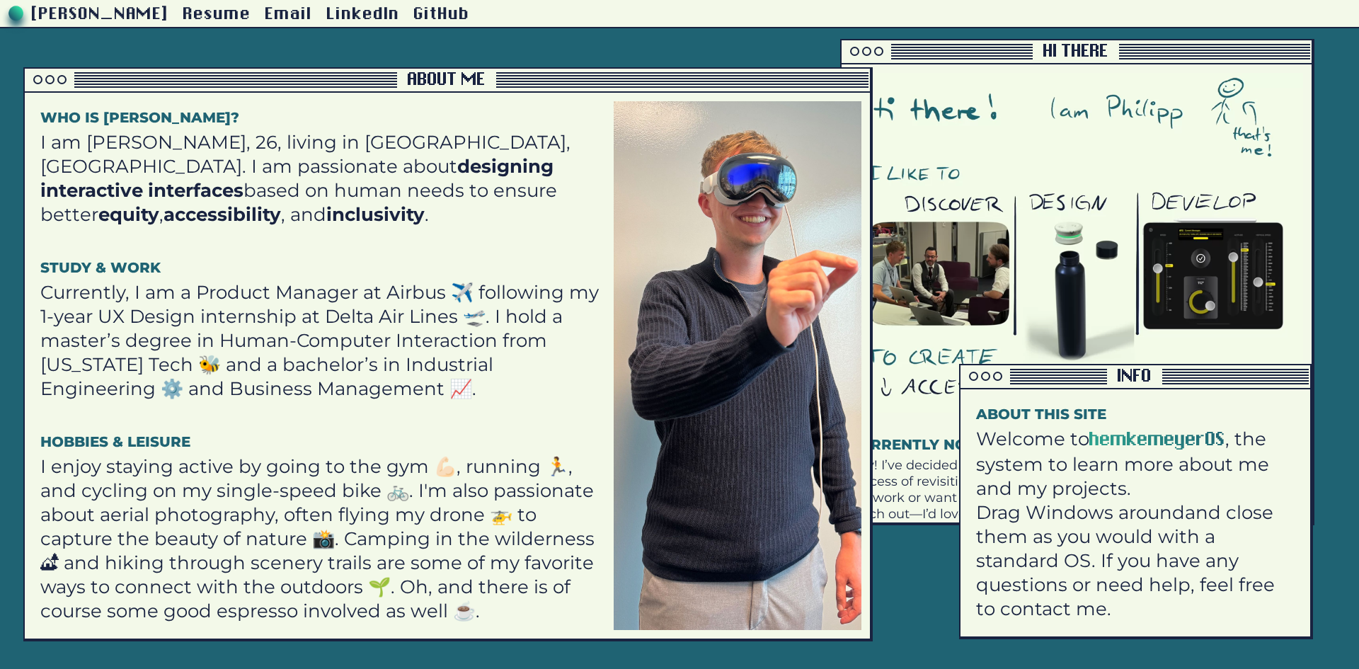
drag, startPoint x: 1062, startPoint y: 222, endPoint x: 964, endPoint y: 202, distance: 100.5
click at [964, 202] on video at bounding box center [1076, 243] width 453 height 340
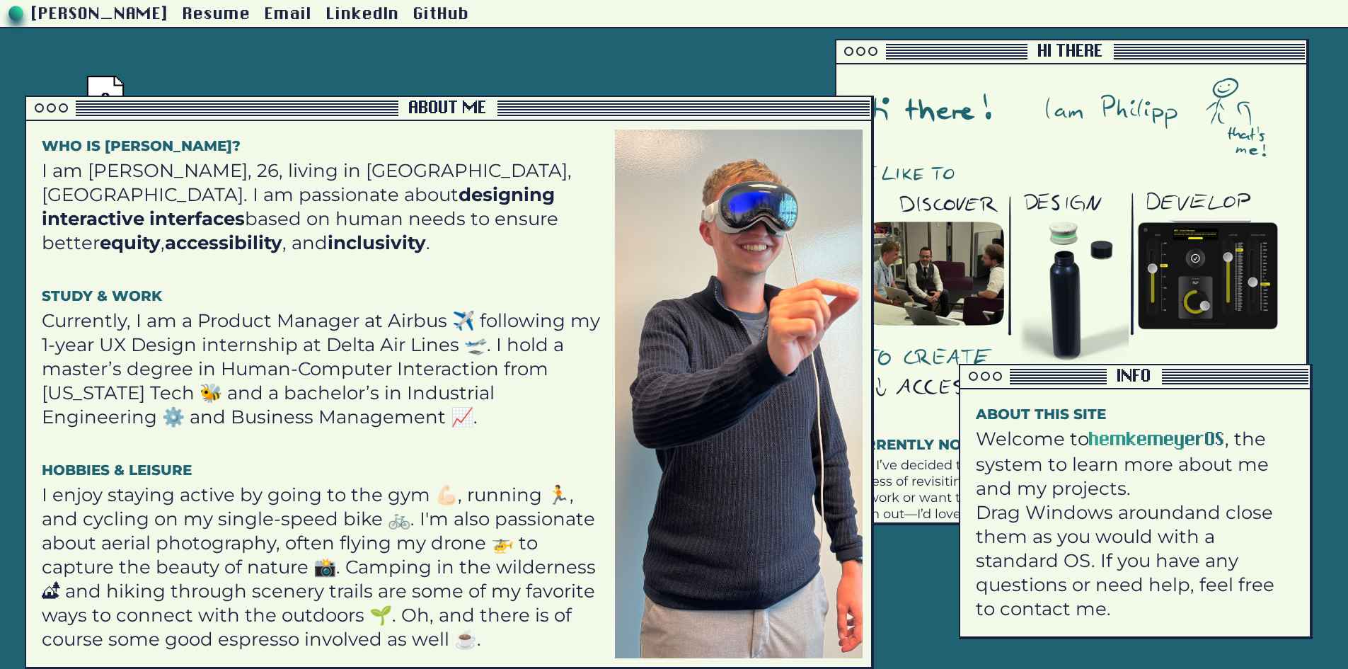
drag, startPoint x: 130, startPoint y: 76, endPoint x: 575, endPoint y: 128, distance: 448.2
click at [139, 105] on div at bounding box center [212, 103] width 372 height 1
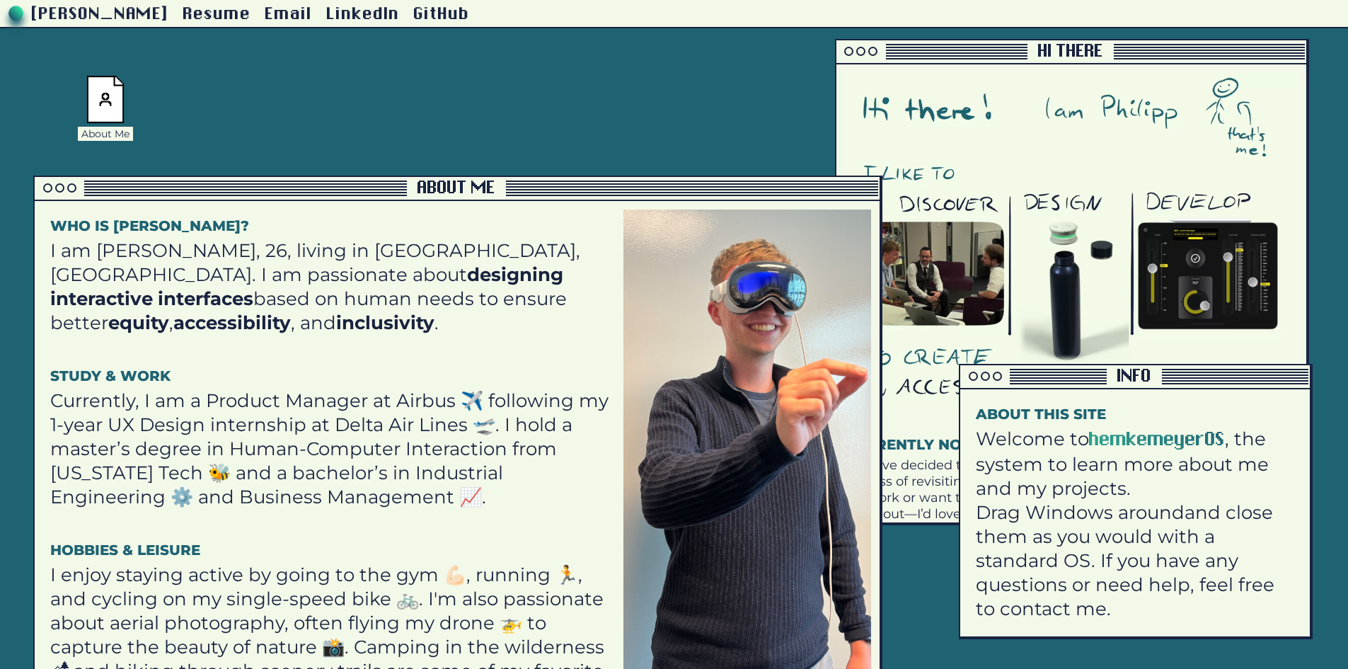
click at [816, 117] on div "Philipp Hemkemeyer Resume Email LinkedIn GitHub About Me Info Project Archive H…" at bounding box center [674, 264] width 1348 height 529
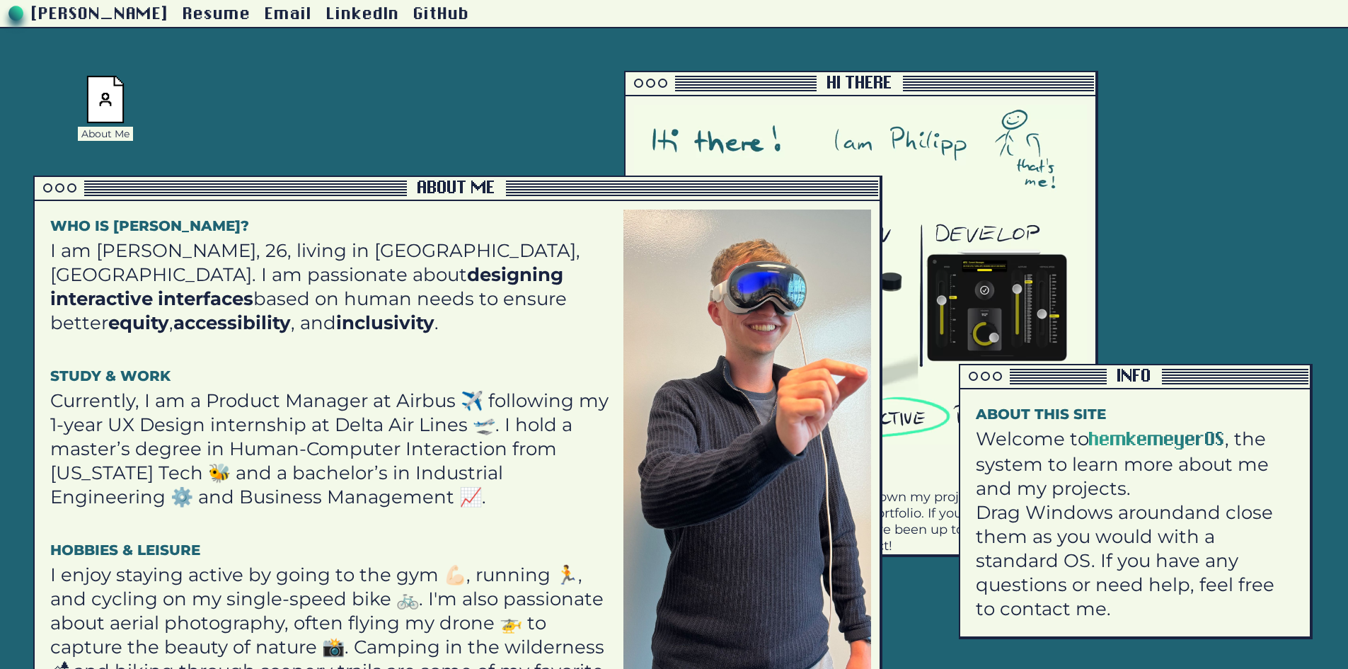
drag, startPoint x: 695, startPoint y: 142, endPoint x: 518, endPoint y: 149, distance: 177.0
click at [634, 149] on video at bounding box center [860, 275] width 453 height 340
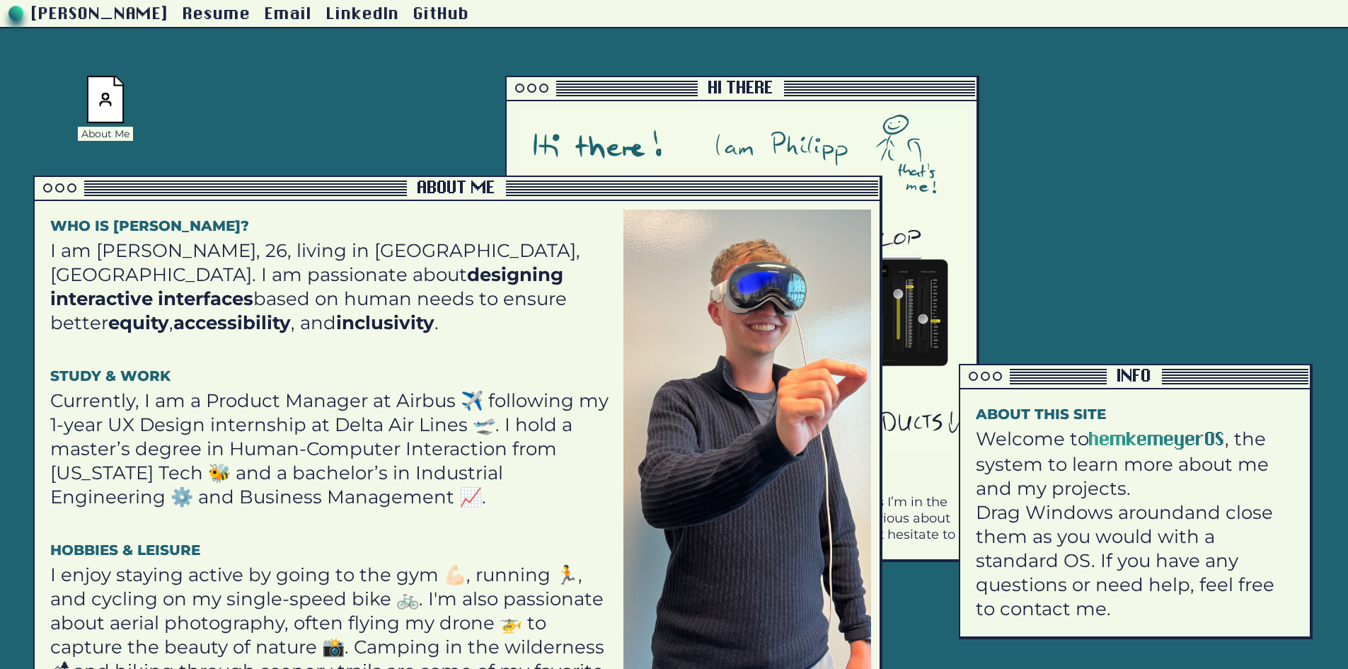
drag, startPoint x: 462, startPoint y: 185, endPoint x: 468, endPoint y: 230, distance: 45.7
click at [468, 197] on div "About Me" at bounding box center [456, 188] width 85 height 17
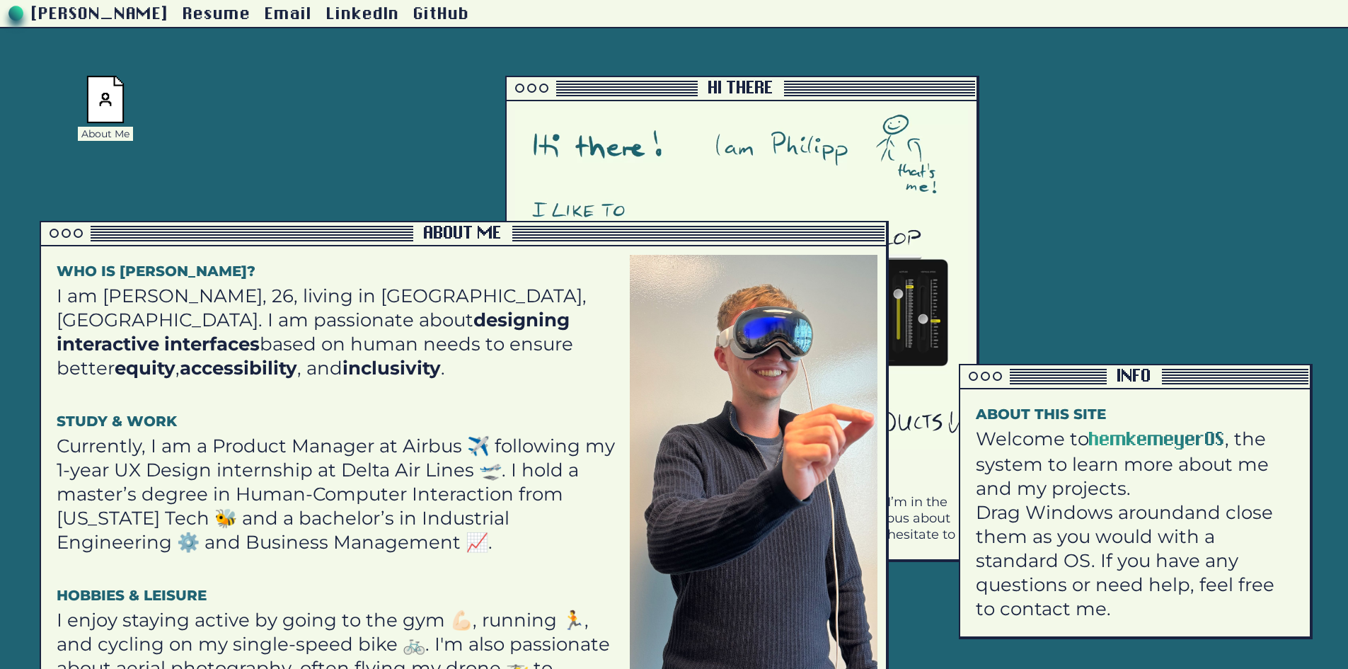
click at [113, 86] on img at bounding box center [105, 99] width 38 height 47
click at [56, 232] on div at bounding box center [54, 233] width 9 height 9
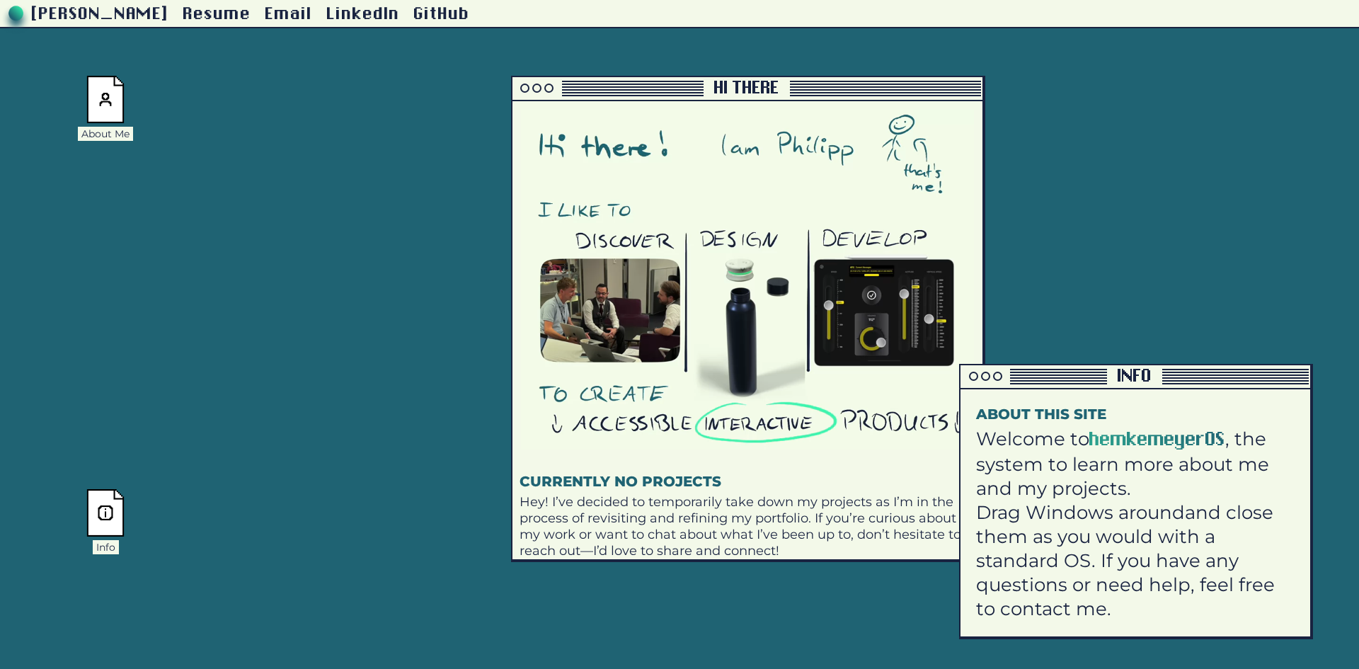
drag, startPoint x: 614, startPoint y: 81, endPoint x: 417, endPoint y: 82, distance: 196.7
click at [512, 82] on div at bounding box center [607, 81] width 191 height 1
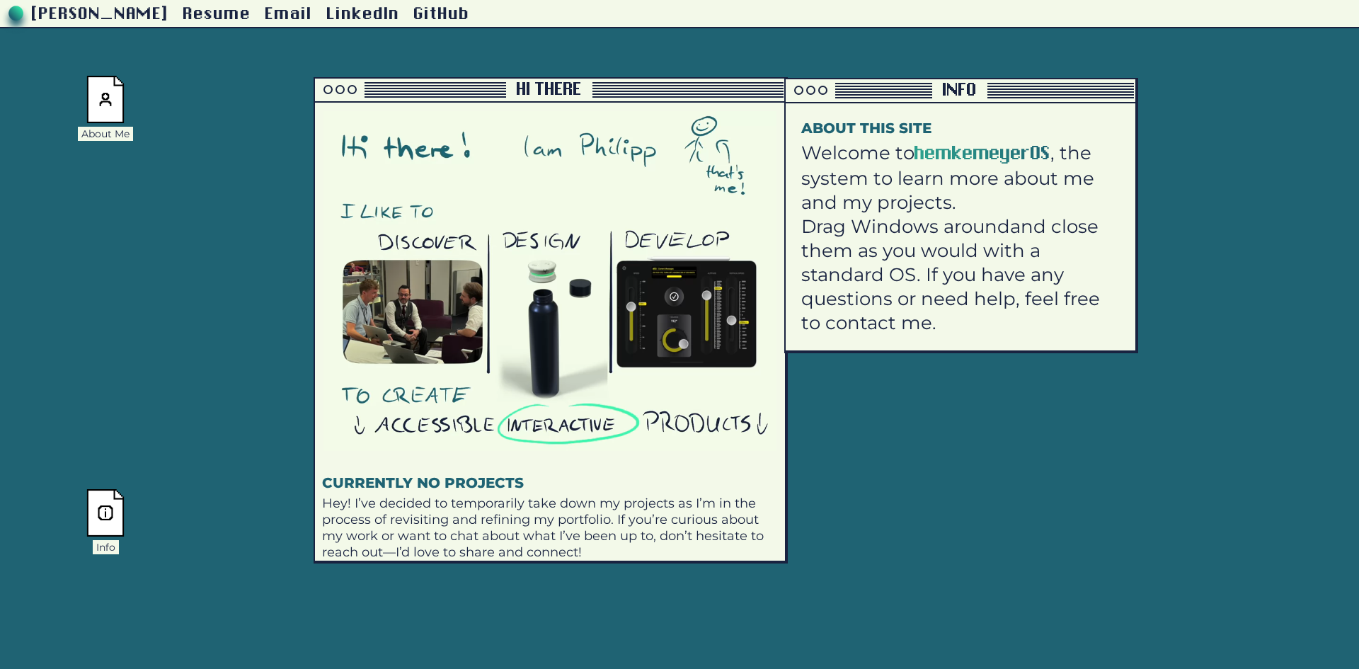
drag, startPoint x: 1038, startPoint y: 375, endPoint x: 864, endPoint y: 89, distance: 334.7
click at [864, 89] on div at bounding box center [859, 88] width 146 height 1
click at [961, 87] on div "Info" at bounding box center [960, 90] width 41 height 17
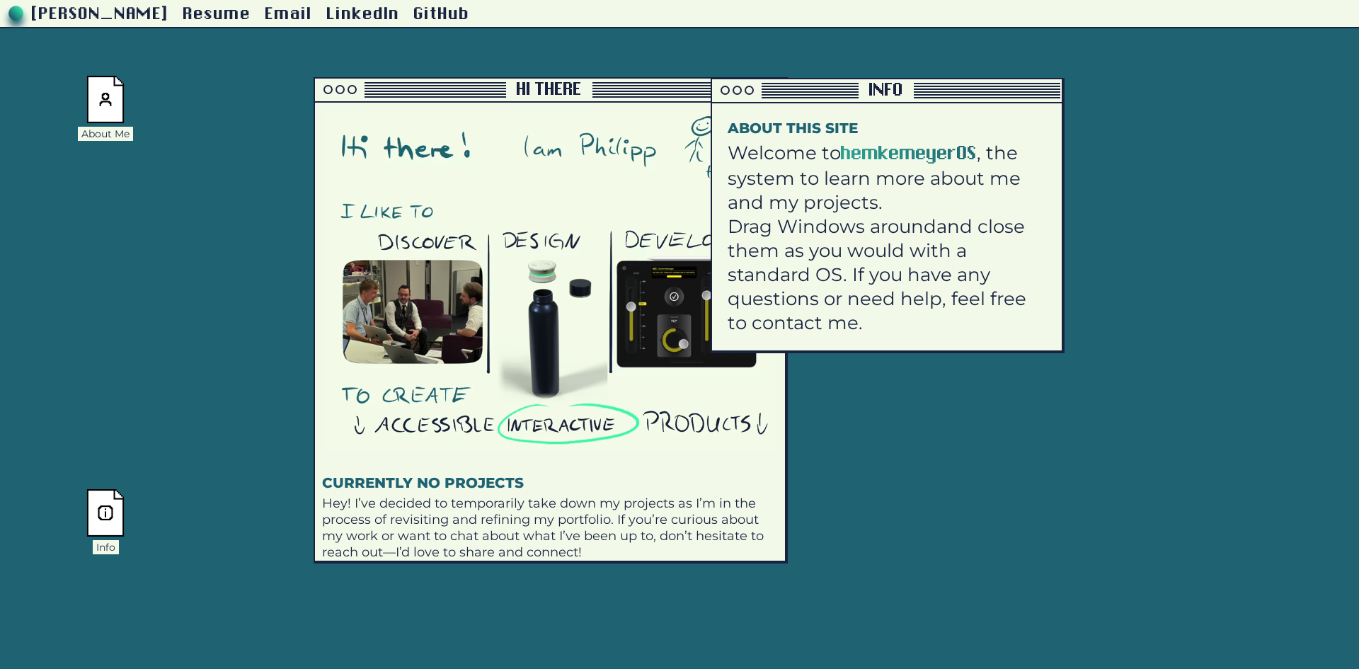
drag, startPoint x: 961, startPoint y: 87, endPoint x: 886, endPoint y: 87, distance: 75.0
click at [886, 87] on div "Info" at bounding box center [885, 90] width 41 height 17
click at [890, 144] on span "hemkemeyerOS" at bounding box center [908, 153] width 136 height 19
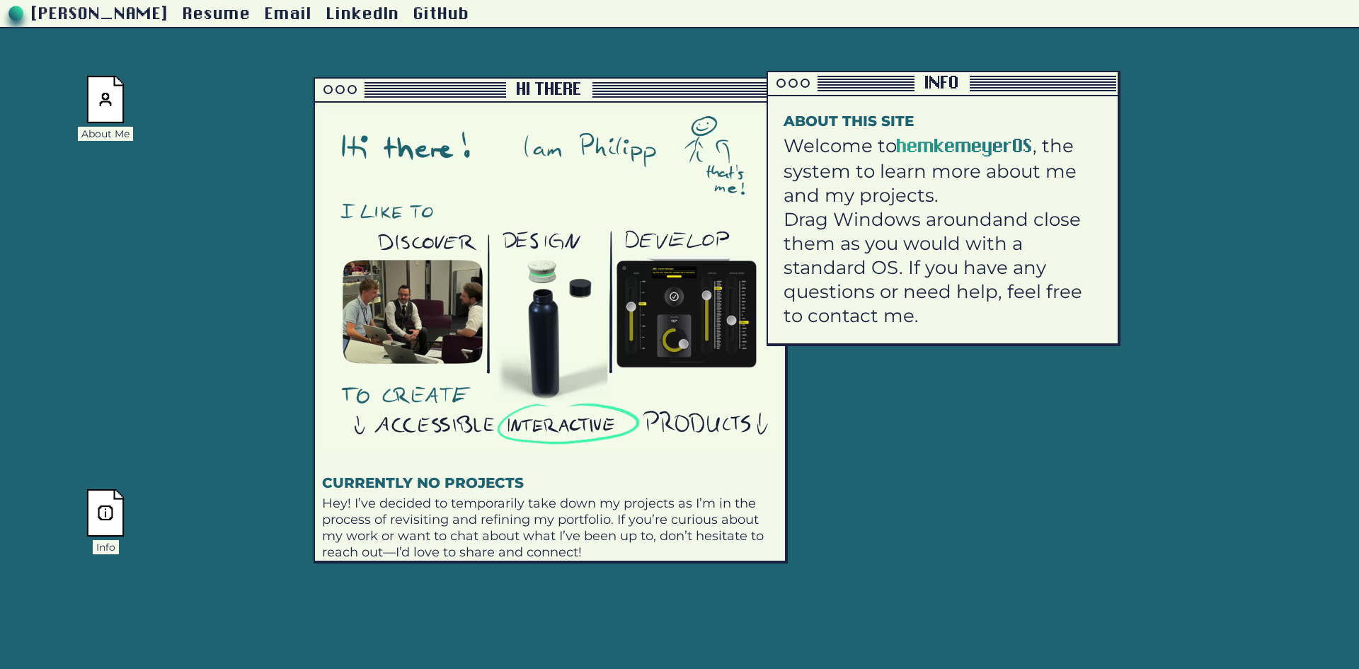
drag, startPoint x: 914, startPoint y: 84, endPoint x: 971, endPoint y: 76, distance: 57.1
click at [971, 76] on div at bounding box center [1043, 76] width 146 height 1
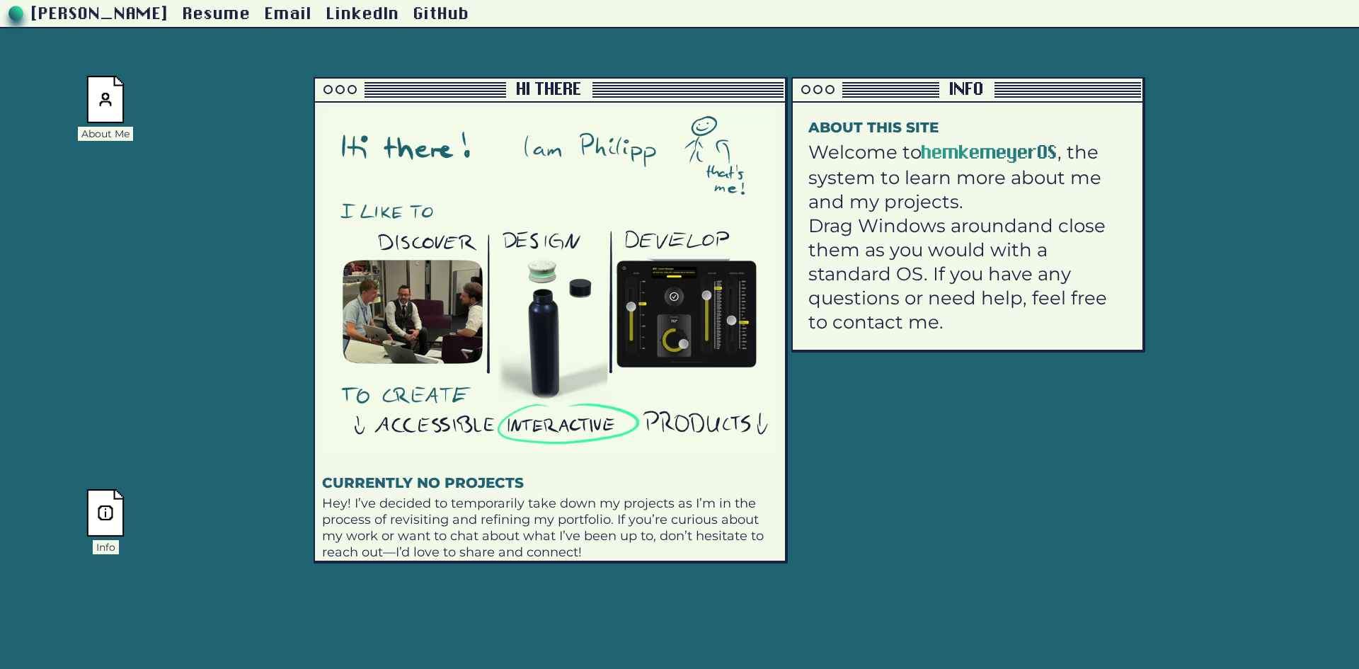
drag, startPoint x: 989, startPoint y: 86, endPoint x: 1013, endPoint y: 93, distance: 25.6
click at [1013, 93] on div at bounding box center [1067, 90] width 146 height 16
drag, startPoint x: 1211, startPoint y: 71, endPoint x: 1064, endPoint y: 435, distance: 392.1
click at [1064, 435] on div "Philipp Hemkemeyer Resume Email LinkedIn GitHub About Me Info Project Archive H…" at bounding box center [679, 264] width 1359 height 529
click at [110, 12] on link "[PERSON_NAME]" at bounding box center [100, 15] width 137 height 18
